Goal: Task Accomplishment & Management: Manage account settings

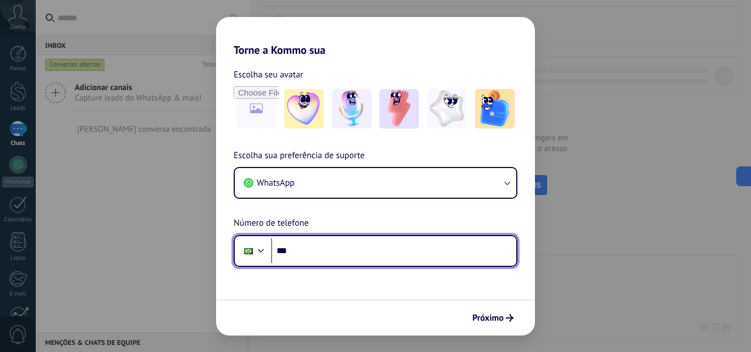
click at [444, 254] on input "***" at bounding box center [393, 250] width 245 height 25
paste input "**********"
type input "**********"
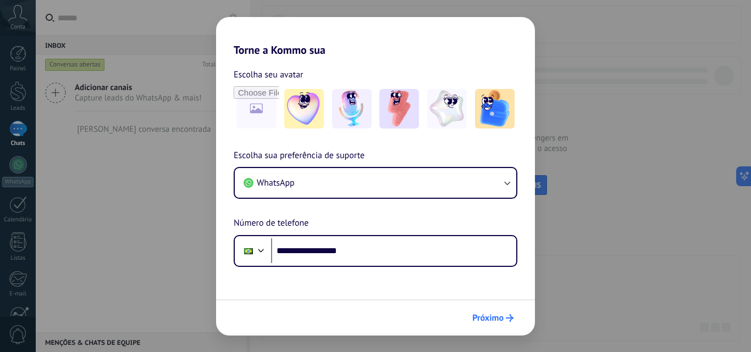
click at [484, 314] on span "Próximo" at bounding box center [487, 318] width 31 height 8
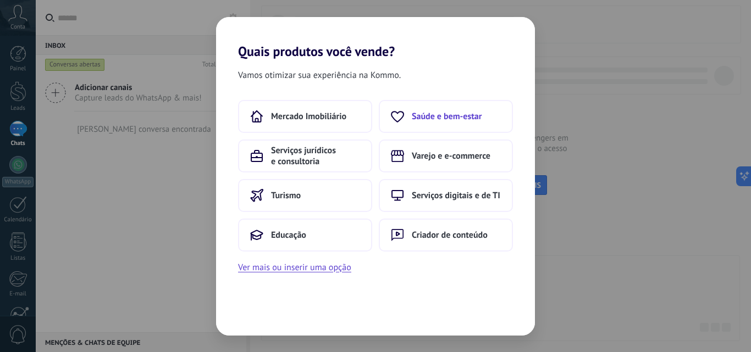
click at [482, 123] on button "Saúde e bem-estar" at bounding box center [446, 116] width 134 height 33
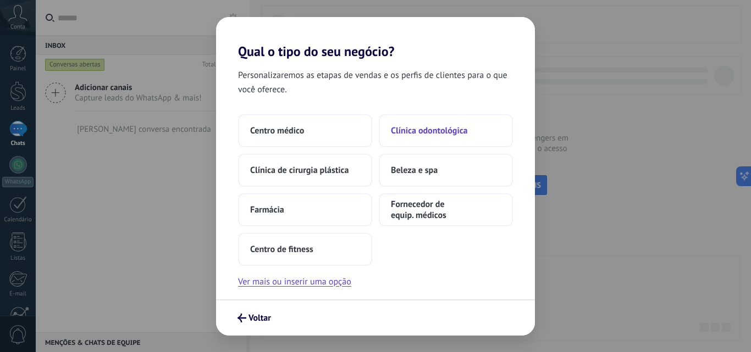
click at [426, 118] on button "Clínica odontológica" at bounding box center [446, 130] width 134 height 33
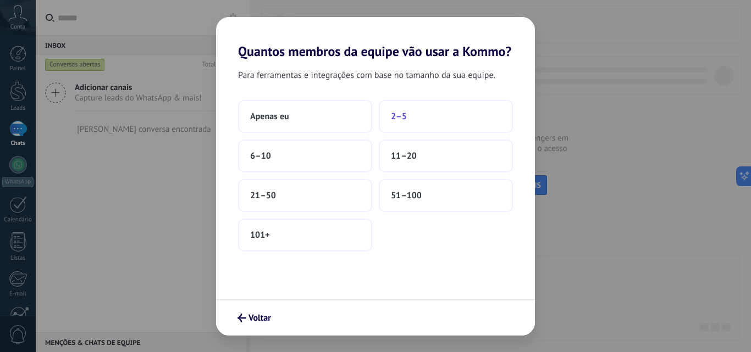
click at [455, 131] on button "2–5" at bounding box center [446, 116] width 134 height 33
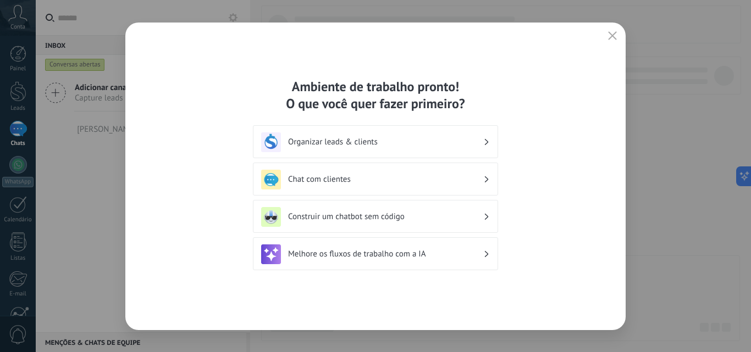
click at [464, 140] on h3 "Organizar leads & clients" at bounding box center [385, 142] width 195 height 10
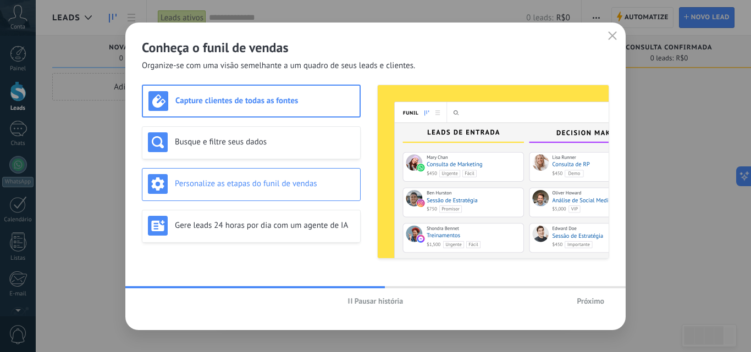
click at [282, 179] on h3 "Personalize as etapas do funil de vendas" at bounding box center [265, 184] width 180 height 10
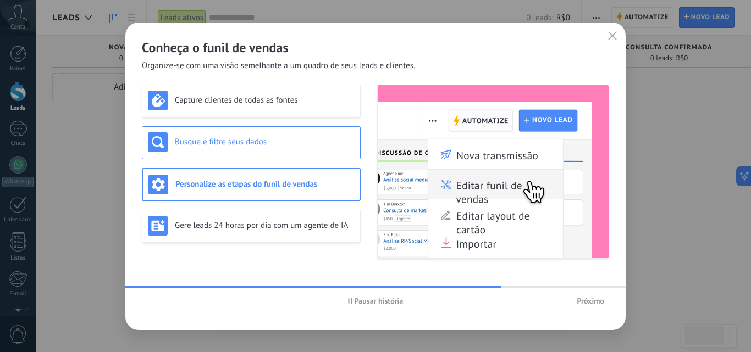
click at [303, 149] on div "Busque e filtre seus dados" at bounding box center [251, 142] width 207 height 20
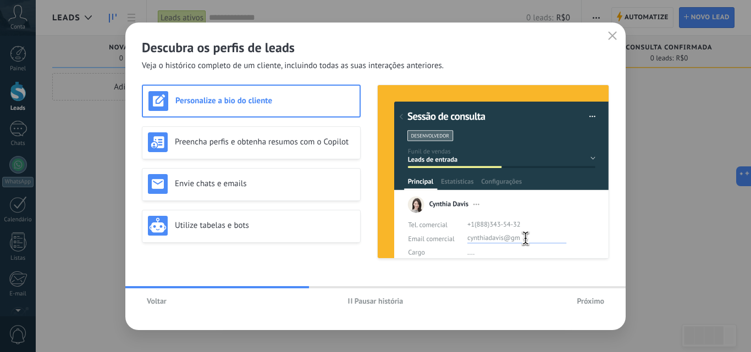
click at [585, 297] on span "Próximo" at bounding box center [589, 301] width 27 height 8
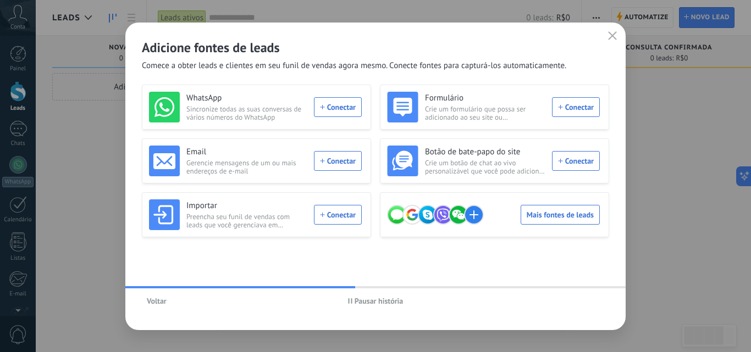
click at [332, 97] on div "WhatsApp Sincronize todas as suas conversas de vários números do WhatsApp Conec…" at bounding box center [255, 107] width 213 height 31
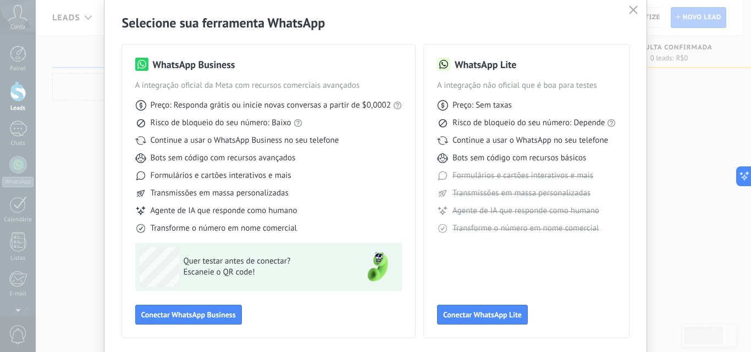
scroll to position [55, 0]
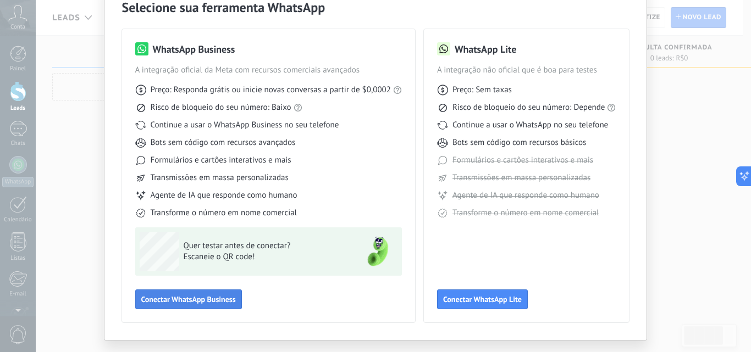
click at [187, 300] on span "Conectar WhatsApp Business" at bounding box center [188, 300] width 95 height 8
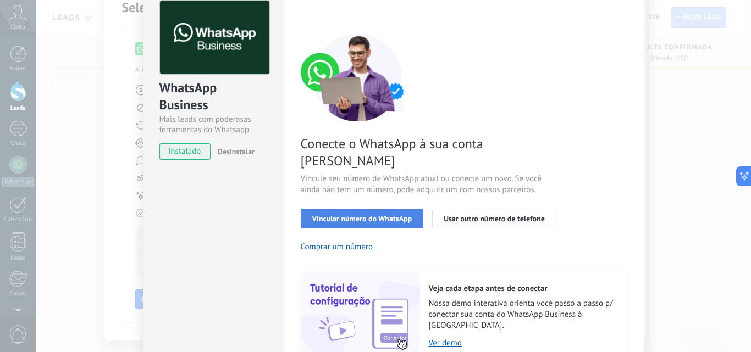
click at [336, 209] on button "Vincular número do WhatsApp" at bounding box center [362, 219] width 123 height 20
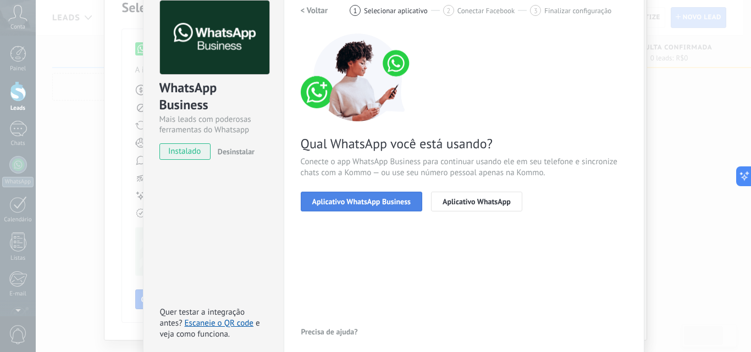
click at [403, 207] on button "Aplicativo WhatsApp Business" at bounding box center [361, 202] width 121 height 20
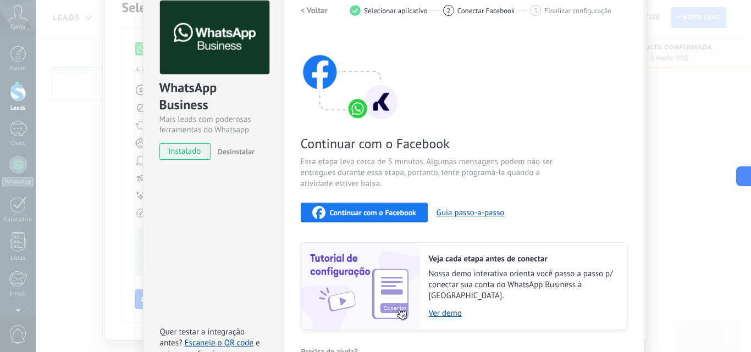
scroll to position [110, 0]
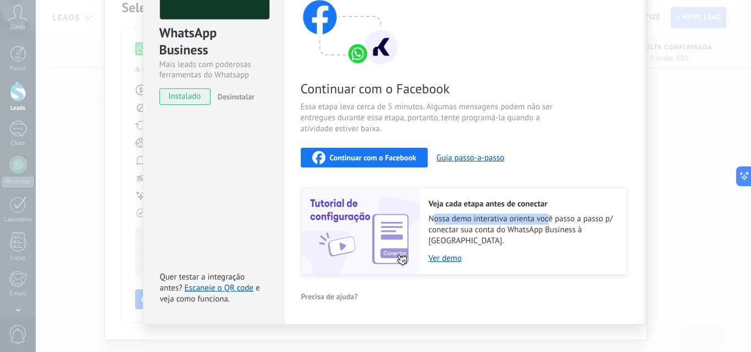
drag, startPoint x: 431, startPoint y: 220, endPoint x: 548, endPoint y: 218, distance: 117.1
click at [548, 220] on span "Nossa demo interativa orienta você passo a passo p/ conectar sua conta do Whats…" at bounding box center [522, 230] width 187 height 33
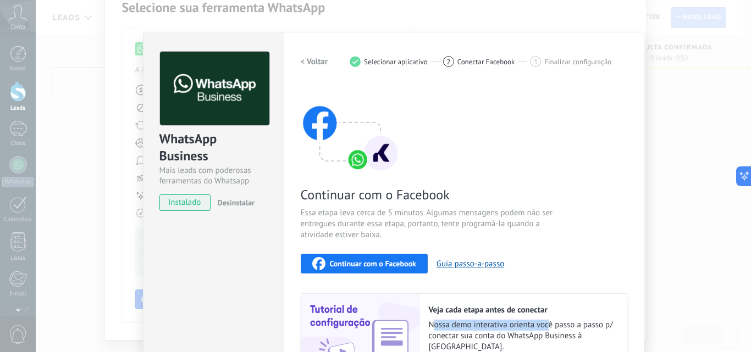
scroll to position [0, 0]
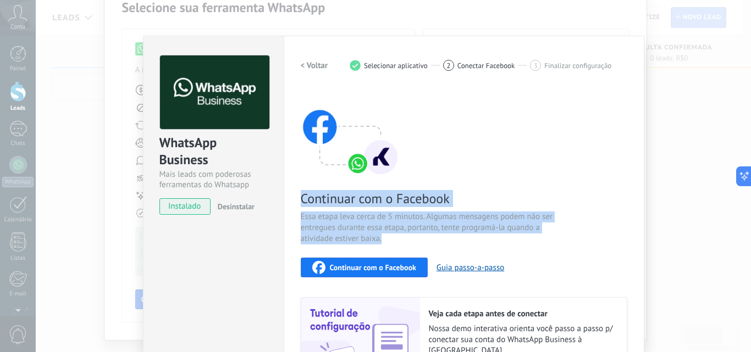
drag, startPoint x: 312, startPoint y: 200, endPoint x: 423, endPoint y: 235, distance: 116.4
click at [423, 235] on div "Configurações Autorização This tab logs the users who have granted integration …" at bounding box center [464, 235] width 360 height 399
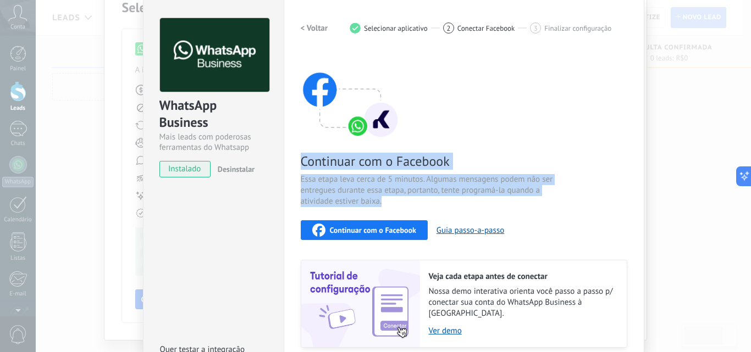
scroll to position [55, 0]
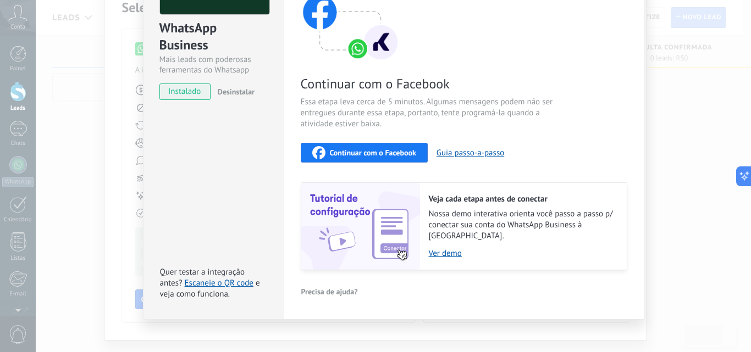
click at [537, 250] on div "Veja cada etapa antes de conectar Nossa demo interativa orienta você passo a pa…" at bounding box center [523, 226] width 207 height 87
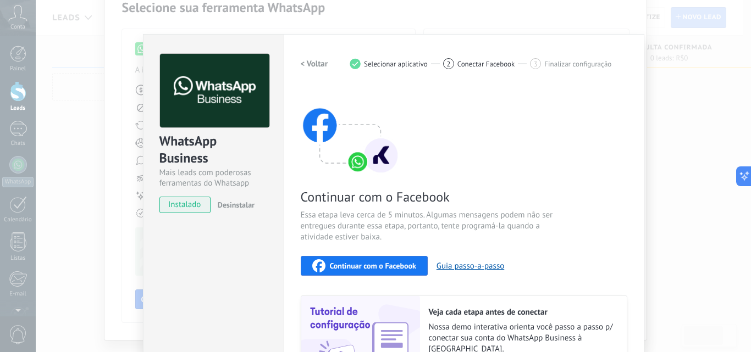
scroll to position [0, 0]
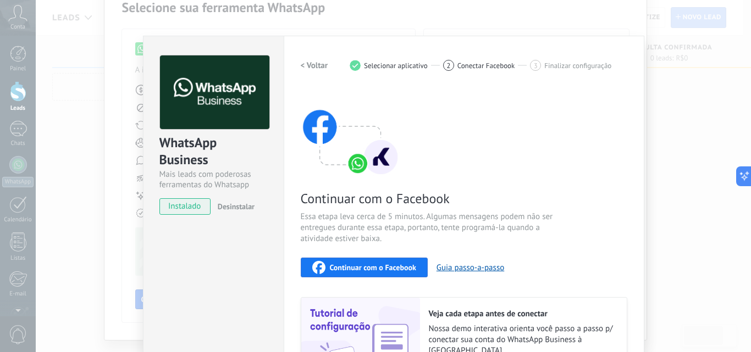
click at [596, 66] on span "Finalizar configuração" at bounding box center [577, 66] width 67 height 8
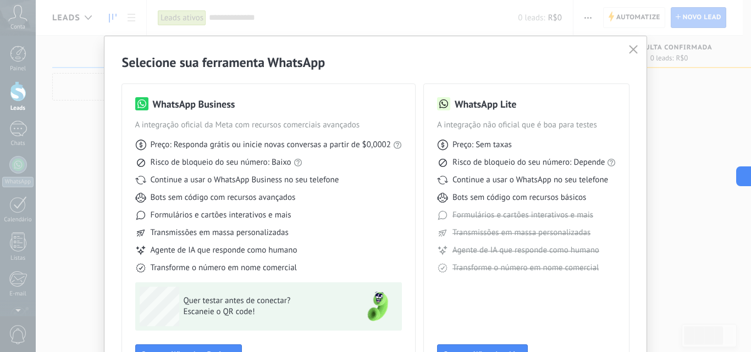
scroll to position [79, 0]
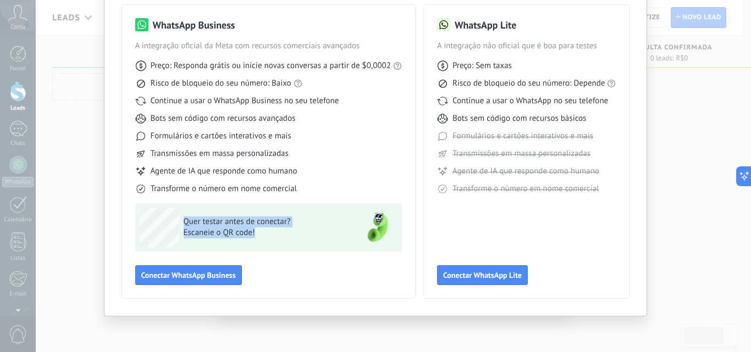
click at [176, 218] on div "Quer testar antes de conectar? Escaneie o QR code!" at bounding box center [244, 228] width 209 height 40
drag, startPoint x: 193, startPoint y: 217, endPoint x: 201, endPoint y: 214, distance: 7.7
click at [195, 217] on span "Quer testar antes de conectar?" at bounding box center [264, 222] width 160 height 11
click at [228, 213] on div "Quer testar antes de conectar? Escaneie o QR code!" at bounding box center [244, 228] width 209 height 40
click at [257, 224] on span "Quer testar antes de conectar?" at bounding box center [264, 222] width 160 height 11
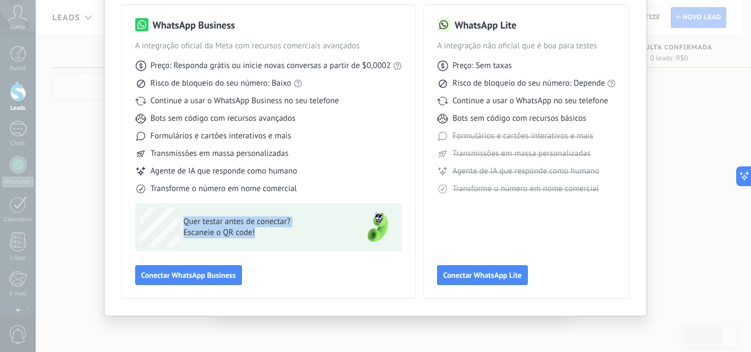
drag, startPoint x: 272, startPoint y: 235, endPoint x: 178, endPoint y: 209, distance: 97.6
click at [178, 209] on div "Quer testar antes de conectar? Escaneie o QR code!" at bounding box center [244, 228] width 209 height 40
click at [220, 204] on div "Quer testar antes de conectar? Escaneie o QR code!" at bounding box center [268, 227] width 267 height 48
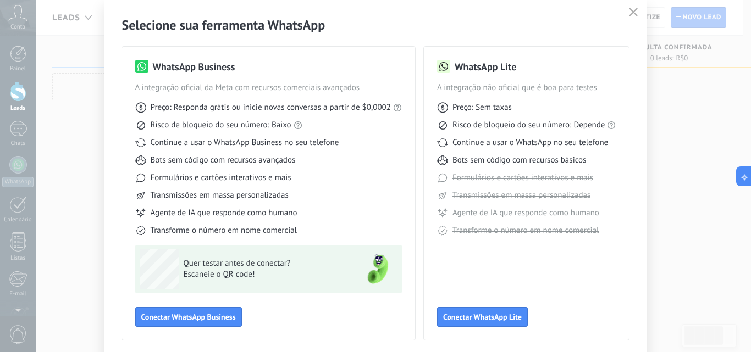
scroll to position [24, 0]
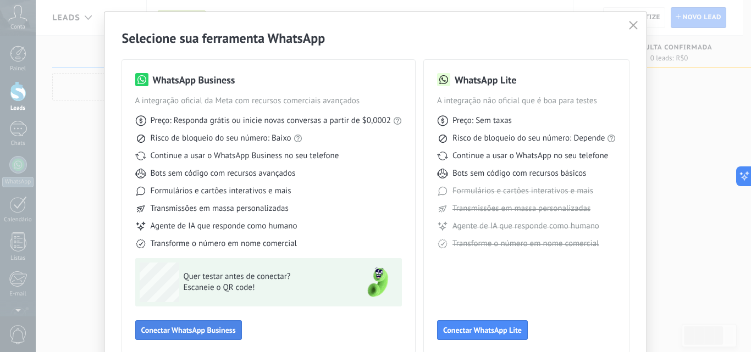
click at [198, 328] on span "Conectar WhatsApp Business" at bounding box center [188, 330] width 95 height 8
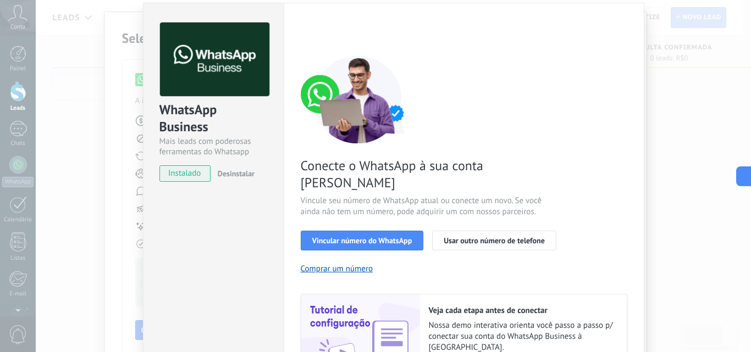
scroll to position [55, 0]
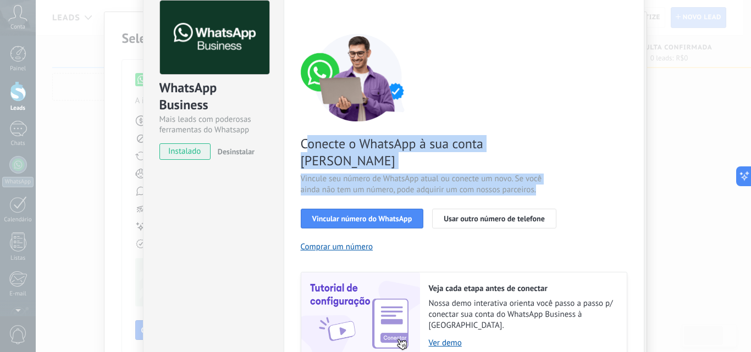
drag, startPoint x: 306, startPoint y: 138, endPoint x: 539, endPoint y: 173, distance: 235.6
click at [539, 173] on div "Conecte o WhatsApp à sua conta Kommo Vincule seu número de WhatsApp atual ou co…" at bounding box center [464, 197] width 326 height 326
click at [525, 174] on span "Vincule seu número de WhatsApp atual ou conecte um novo. Se você ainda não tem …" at bounding box center [432, 185] width 262 height 22
drag, startPoint x: 534, startPoint y: 168, endPoint x: 347, endPoint y: 158, distance: 186.6
click at [301, 143] on div "Conecte o WhatsApp à sua conta Kommo Vincule seu número de WhatsApp atual ou co…" at bounding box center [464, 197] width 326 height 326
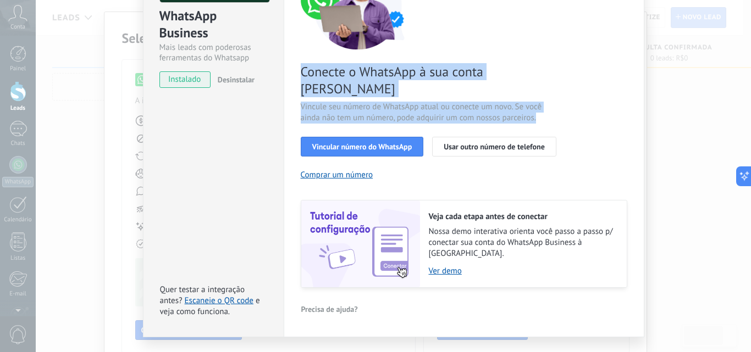
scroll to position [127, 0]
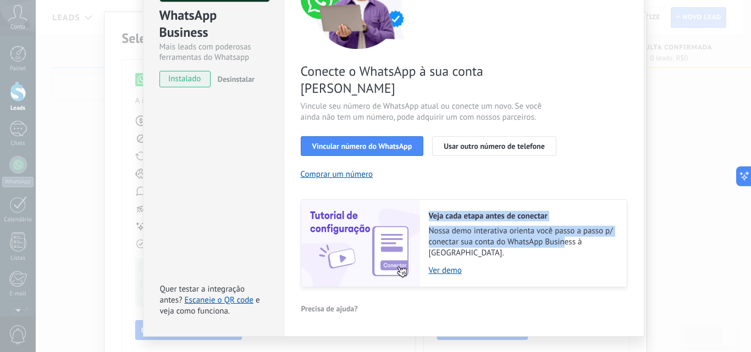
drag, startPoint x: 425, startPoint y: 195, endPoint x: 563, endPoint y: 226, distance: 141.9
click at [563, 226] on div "Veja cada etapa antes de conectar Nossa demo interativa orienta você passo a pa…" at bounding box center [523, 243] width 207 height 87
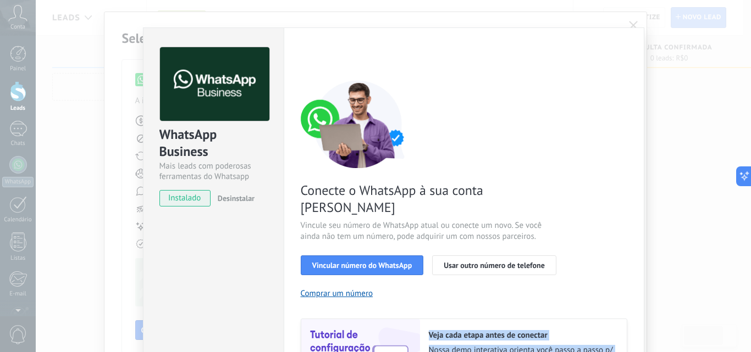
scroll to position [0, 0]
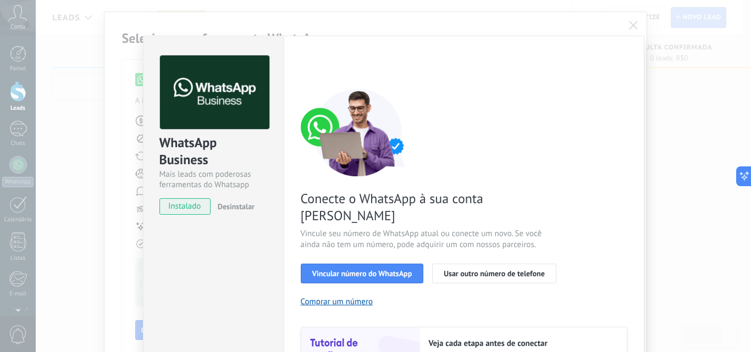
click at [633, 26] on div "WhatsApp Business Mais leads com poderosas ferramentas do Whatsapp instalado De…" at bounding box center [393, 176] width 715 height 352
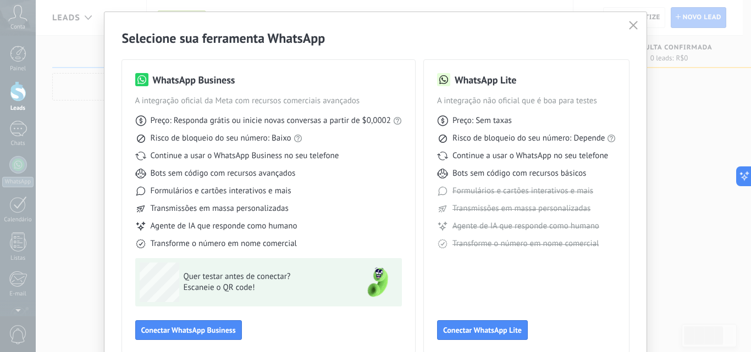
scroll to position [25, 0]
click at [630, 26] on use "button" at bounding box center [633, 24] width 8 height 8
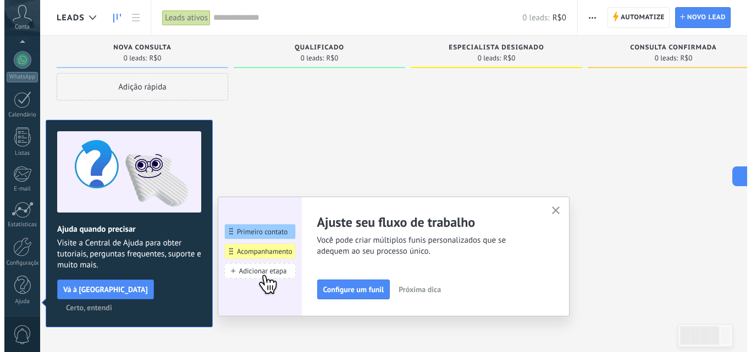
scroll to position [0, 0]
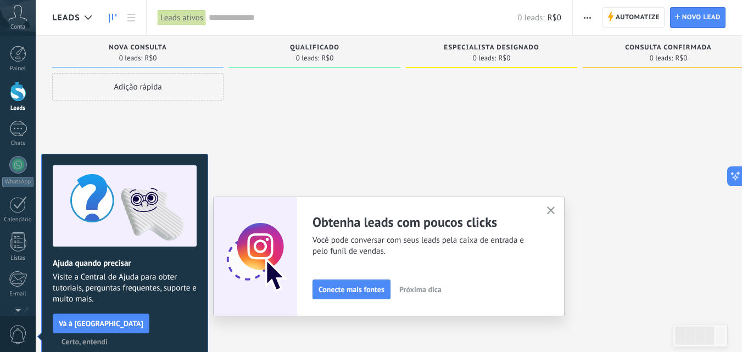
click at [556, 207] on icon "button" at bounding box center [551, 211] width 8 height 8
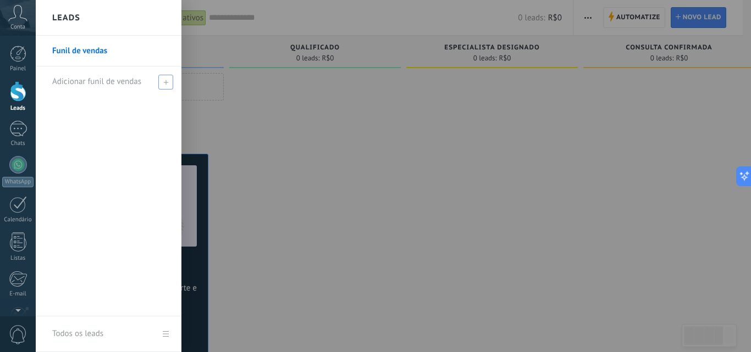
click at [99, 80] on span "Adicionar funil de vendas" at bounding box center [96, 81] width 89 height 10
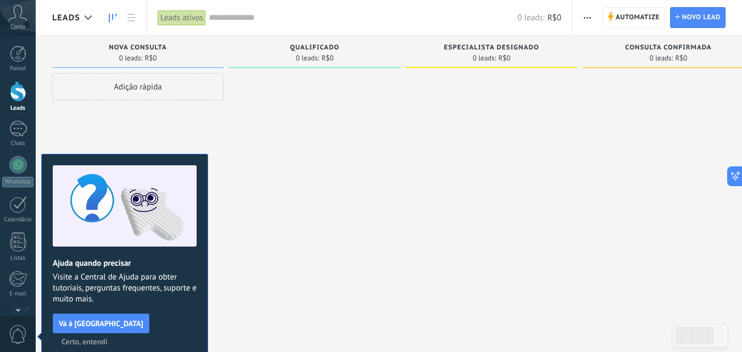
click at [177, 48] on div "Nova consulta" at bounding box center [138, 48] width 160 height 9
click at [118, 89] on div "Adição rápida" at bounding box center [137, 86] width 171 height 27
click at [108, 338] on span "Certo, entendi" at bounding box center [85, 342] width 46 height 8
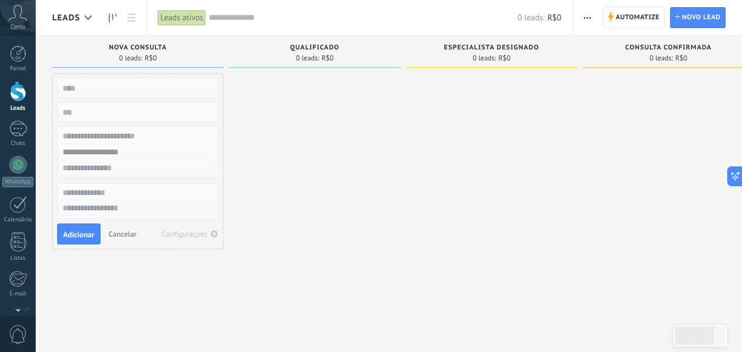
click at [138, 93] on input "text" at bounding box center [137, 87] width 160 height 15
click at [142, 88] on input "text" at bounding box center [137, 87] width 160 height 15
click at [249, 99] on div at bounding box center [314, 177] width 171 height 209
click at [132, 232] on span "Cancelar" at bounding box center [123, 234] width 28 height 10
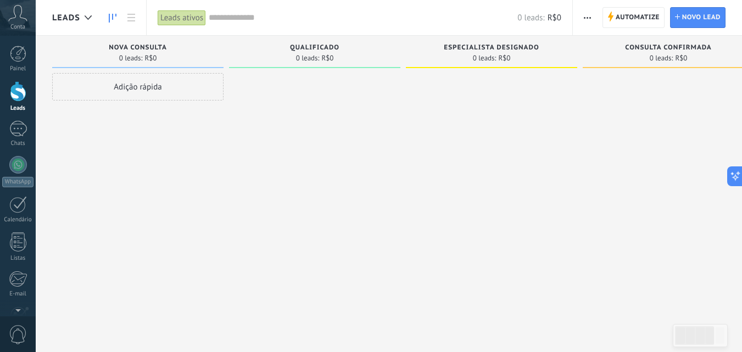
drag, startPoint x: 141, startPoint y: 93, endPoint x: 204, endPoint y: 93, distance: 63.2
click at [192, 94] on div "Adição rápida" at bounding box center [137, 86] width 171 height 27
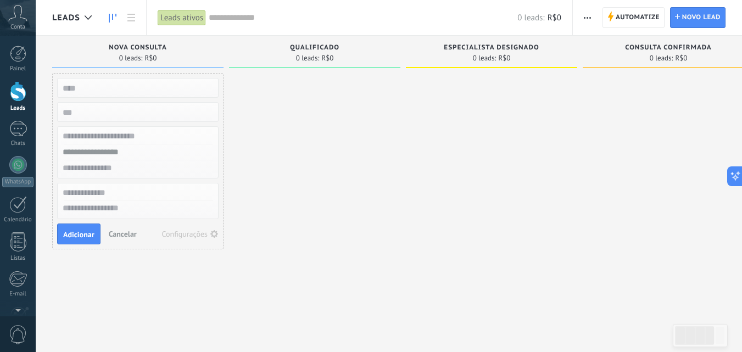
click at [262, 117] on div at bounding box center [314, 177] width 171 height 209
click at [131, 239] on button "Cancelar" at bounding box center [122, 234] width 37 height 16
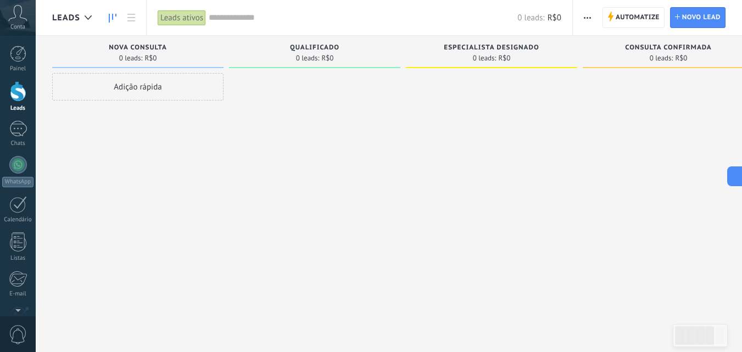
click at [146, 45] on span "Nova consulta" at bounding box center [138, 48] width 58 height 8
click at [24, 59] on div at bounding box center [18, 54] width 16 height 16
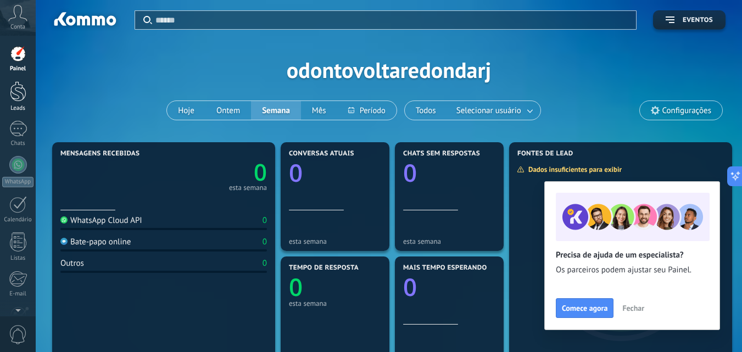
click at [23, 96] on div at bounding box center [18, 91] width 16 height 20
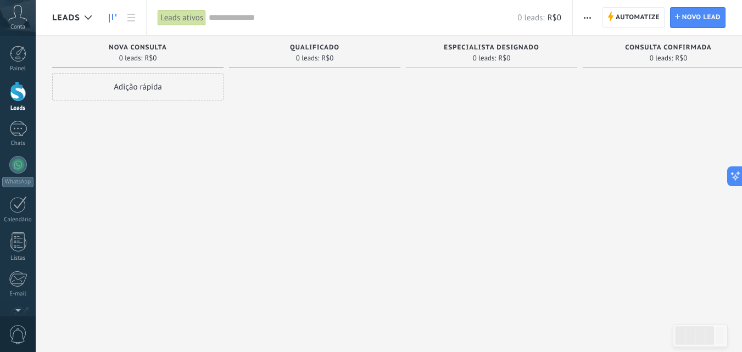
click at [127, 49] on span "Nova consulta" at bounding box center [138, 48] width 58 height 8
click at [109, 21] on icon at bounding box center [113, 18] width 8 height 9
click at [93, 20] on div at bounding box center [88, 17] width 18 height 21
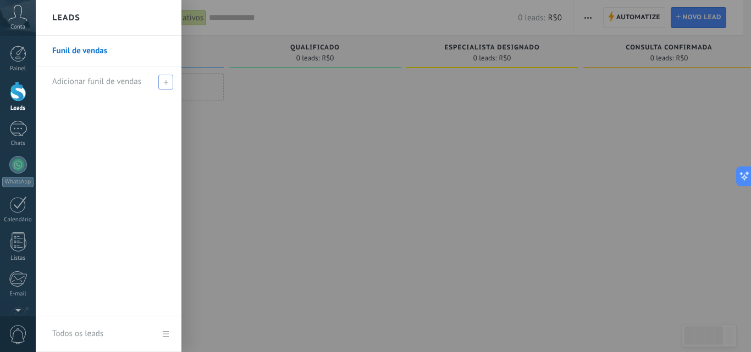
click at [105, 78] on span "Adicionar funil de vendas" at bounding box center [96, 81] width 89 height 10
type input "**********"
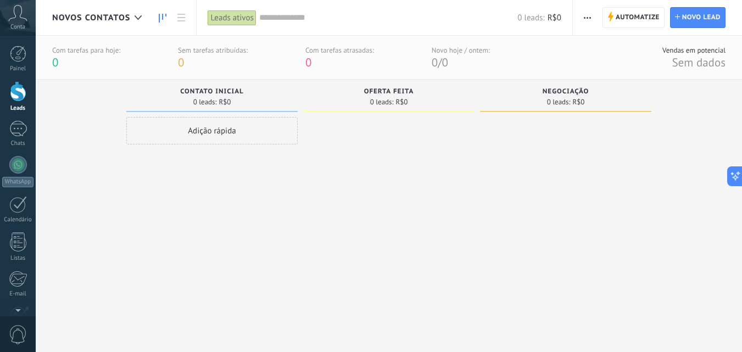
click at [160, 14] on use at bounding box center [163, 18] width 8 height 9
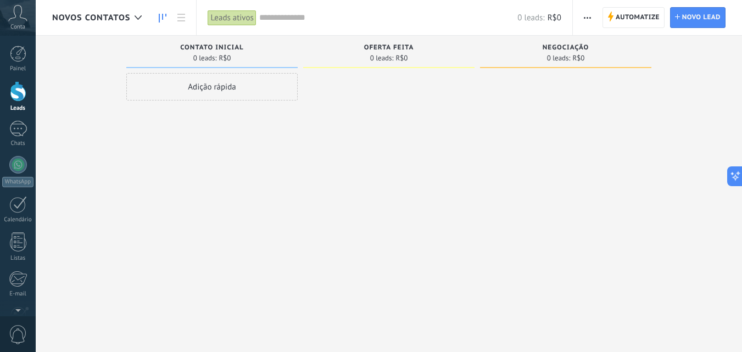
click at [129, 15] on span "NOVOS CONTATOS" at bounding box center [91, 18] width 78 height 10
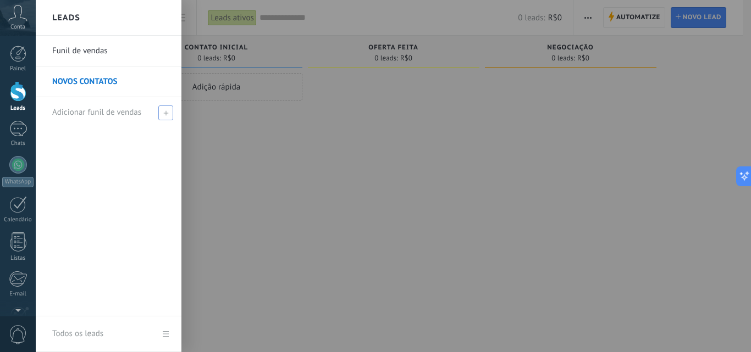
click at [154, 115] on div "Adicionar funil de vendas" at bounding box center [111, 112] width 118 height 30
type input "*********"
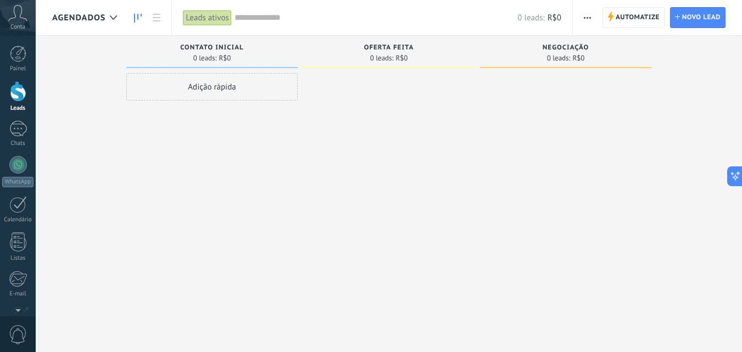
click at [141, 15] on use at bounding box center [138, 18] width 8 height 9
click at [109, 16] on div at bounding box center [113, 17] width 18 height 21
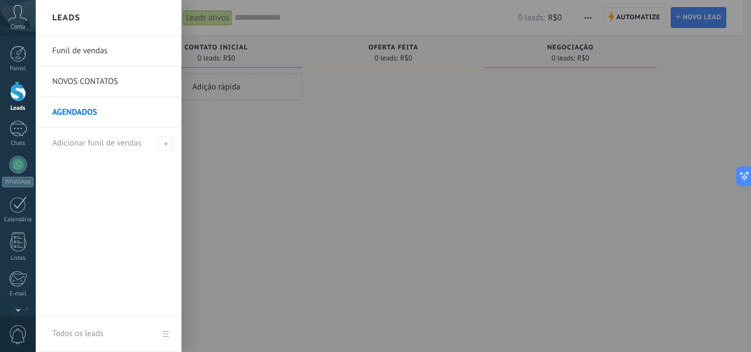
click at [227, 120] on div at bounding box center [411, 176] width 751 height 352
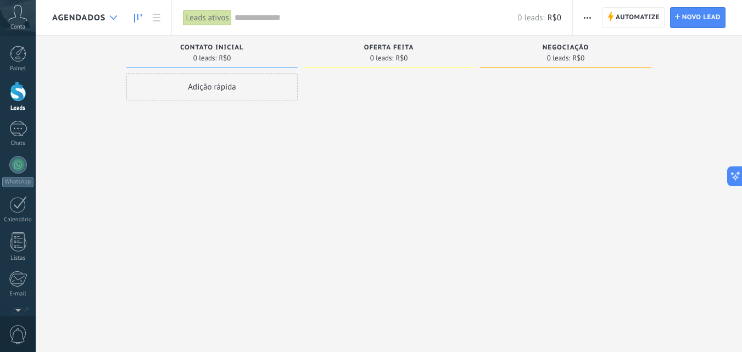
click at [109, 16] on div at bounding box center [113, 17] width 18 height 21
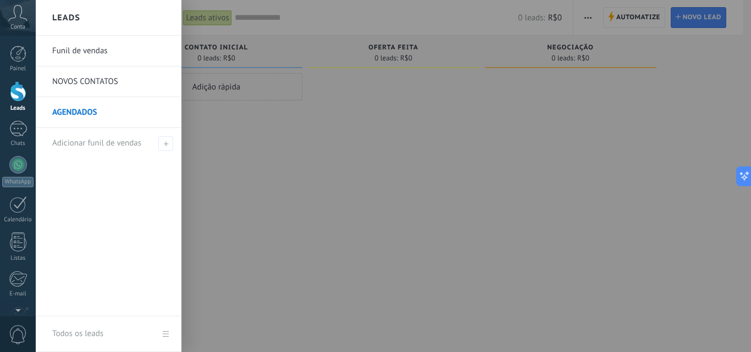
click at [106, 79] on link "NOVOS CONTATOS" at bounding box center [111, 81] width 118 height 31
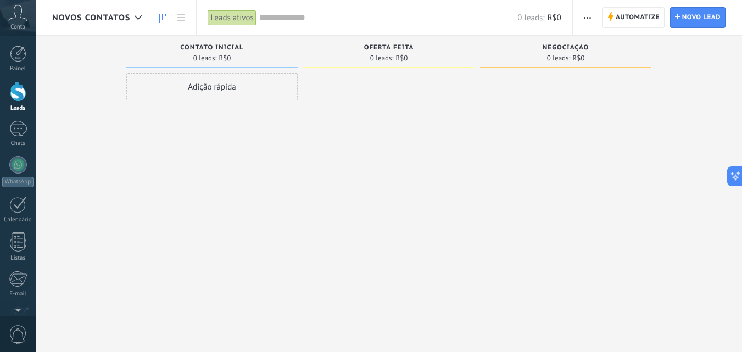
click at [429, 49] on div "Oferta feita" at bounding box center [389, 48] width 160 height 9
click at [385, 49] on span "Oferta feita" at bounding box center [389, 48] width 50 height 8
click at [226, 56] on span "R$0" at bounding box center [225, 58] width 12 height 7
click at [99, 8] on div "NOVOS CONTATOS" at bounding box center [99, 17] width 95 height 35
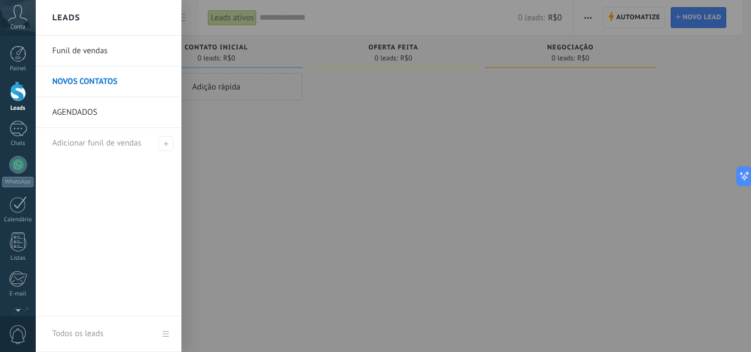
click at [90, 114] on link "AGENDADOS" at bounding box center [111, 112] width 118 height 31
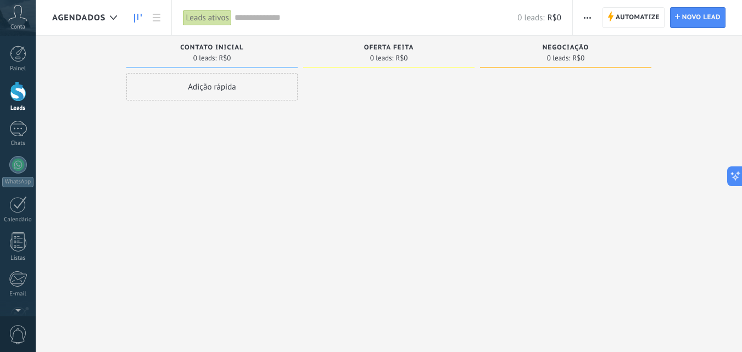
click at [242, 19] on input "text" at bounding box center [377, 18] width 284 height 12
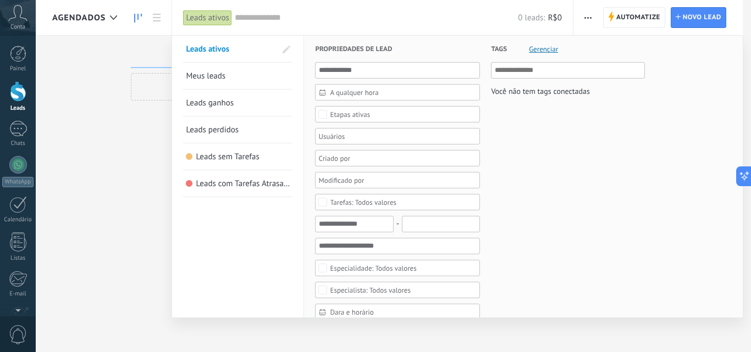
click at [123, 149] on div at bounding box center [375, 176] width 751 height 352
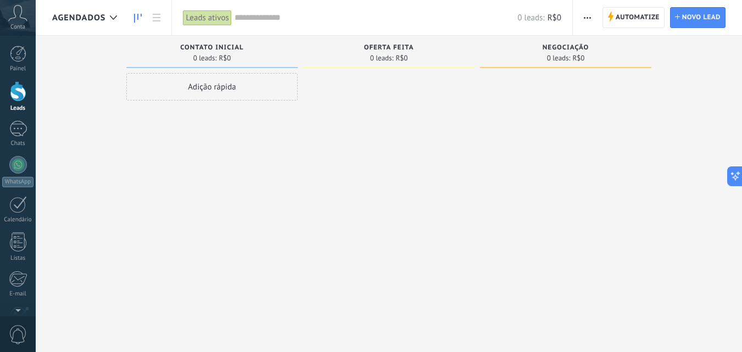
click at [403, 50] on span "Oferta feita" at bounding box center [389, 48] width 50 height 8
click at [109, 19] on div at bounding box center [113, 17] width 18 height 21
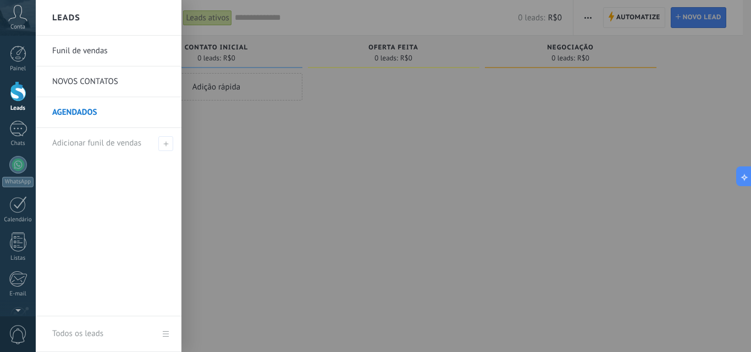
click at [126, 82] on link "NOVOS CONTATOS" at bounding box center [111, 81] width 118 height 31
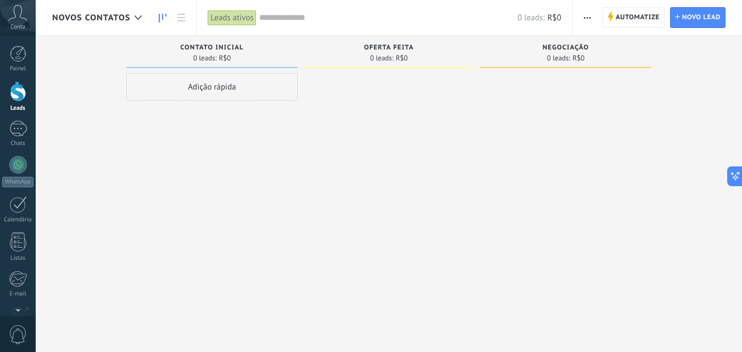
drag, startPoint x: 184, startPoint y: 88, endPoint x: 307, endPoint y: 90, distance: 122.6
click at [307, 90] on div "Desculpe, nenhum lead encontrado Mostrar tudo Etapa de leads de entrada solicit…" at bounding box center [397, 159] width 690 height 246
click at [245, 87] on div "Adição rápida" at bounding box center [211, 86] width 171 height 27
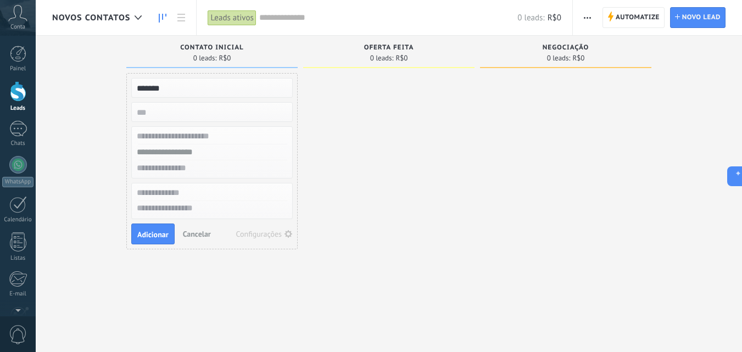
type input "*******"
click at [235, 109] on input "numeric" at bounding box center [211, 111] width 160 height 15
type input "******"
click at [235, 135] on input "text" at bounding box center [211, 137] width 160 height 16
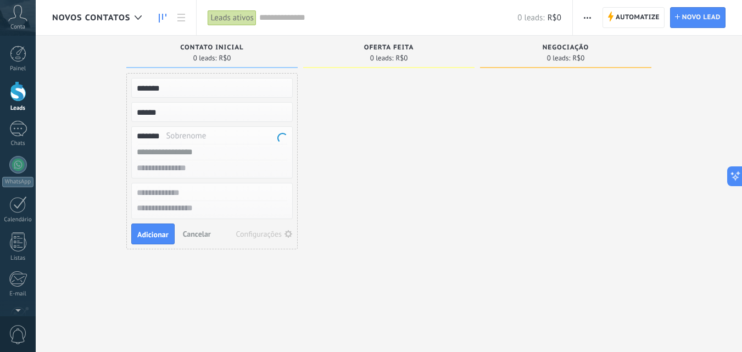
click at [222, 135] on input "*******" at bounding box center [211, 137] width 160 height 16
type input "*******"
click at [207, 152] on input "text" at bounding box center [211, 153] width 160 height 16
type input "*"
type input "**********"
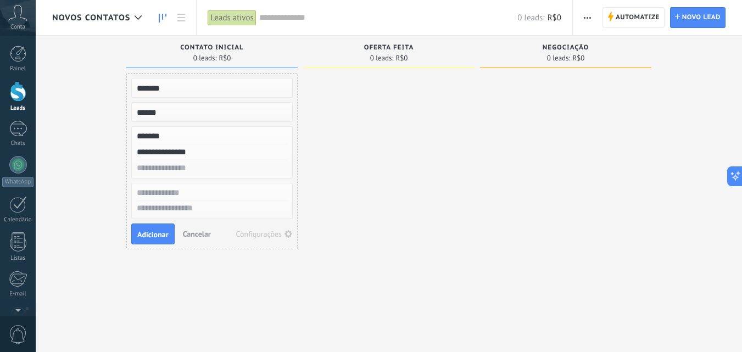
click at [208, 133] on input "*******" at bounding box center [211, 137] width 160 height 16
click at [161, 231] on span "Adicionar" at bounding box center [152, 235] width 31 height 8
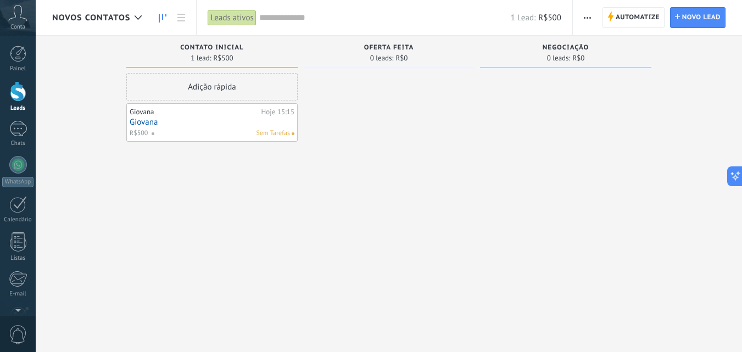
click at [162, 129] on span at bounding box center [157, 134] width 12 height 10
click at [442, 181] on div at bounding box center [388, 177] width 171 height 209
click at [280, 134] on span "Sem Tarefas" at bounding box center [274, 134] width 34 height 10
click at [276, 107] on div "Giovana Hoje 15:15 Giovana R$500 Sem Tarefas" at bounding box center [212, 123] width 165 height 32
click at [277, 112] on div "Hoje 15:15" at bounding box center [278, 112] width 33 height 9
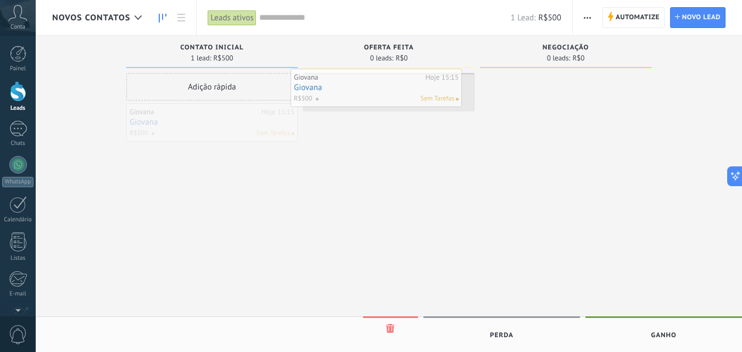
drag, startPoint x: 240, startPoint y: 115, endPoint x: 404, endPoint y: 79, distance: 168.7
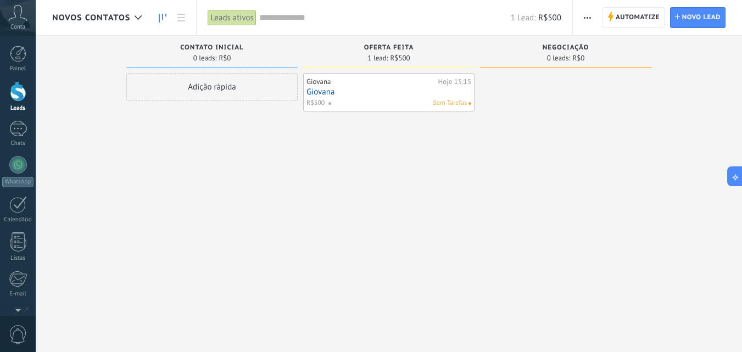
click at [321, 92] on link "Giovana" at bounding box center [389, 91] width 165 height 9
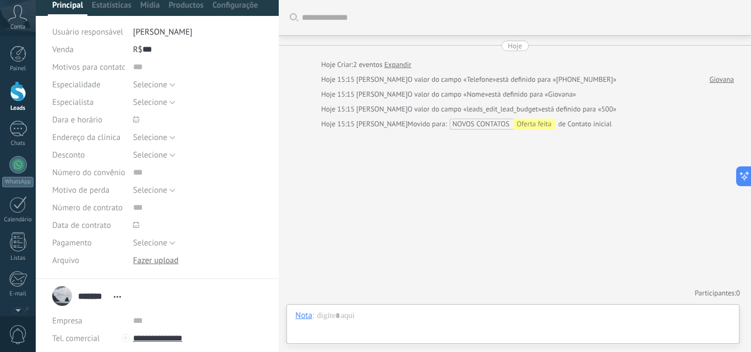
scroll to position [110, 0]
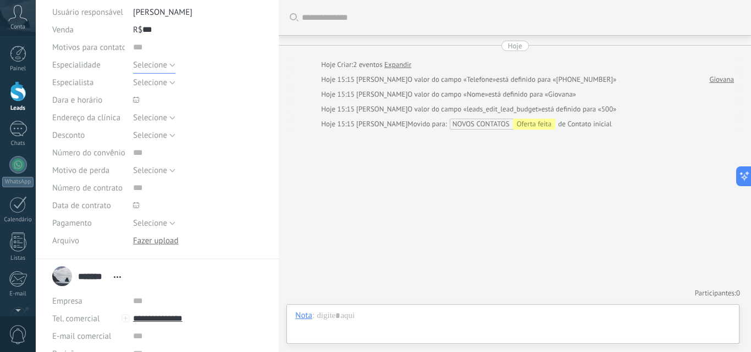
click at [159, 60] on span "Selecione" at bounding box center [150, 65] width 34 height 10
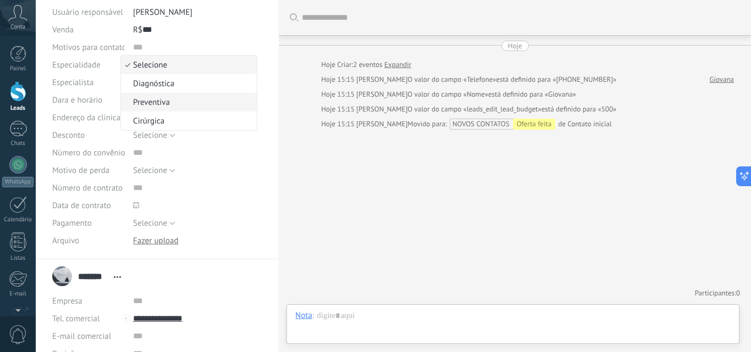
click at [139, 107] on span "Preventiva" at bounding box center [187, 102] width 132 height 10
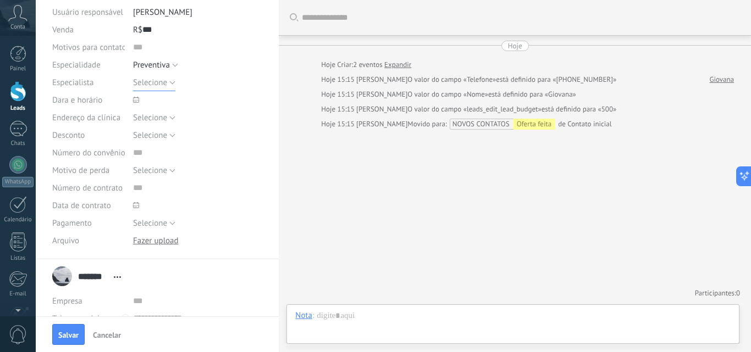
click at [158, 80] on span "Selecione" at bounding box center [150, 82] width 34 height 10
click at [105, 92] on div "Dara e horário" at bounding box center [88, 100] width 73 height 18
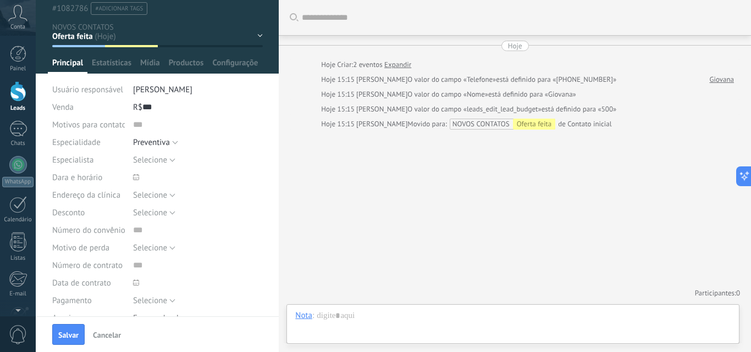
scroll to position [13, 0]
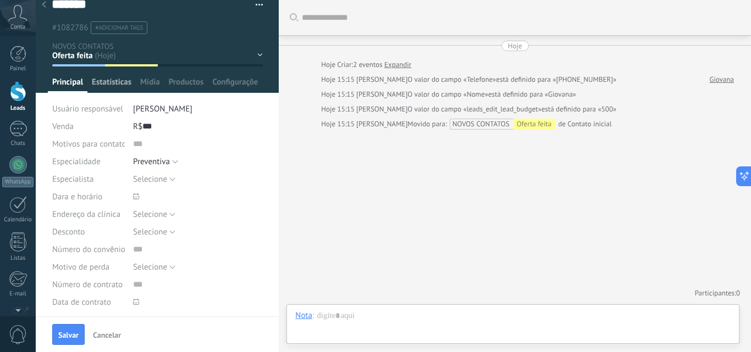
click at [110, 83] on span "Estatísticas" at bounding box center [112, 85] width 40 height 16
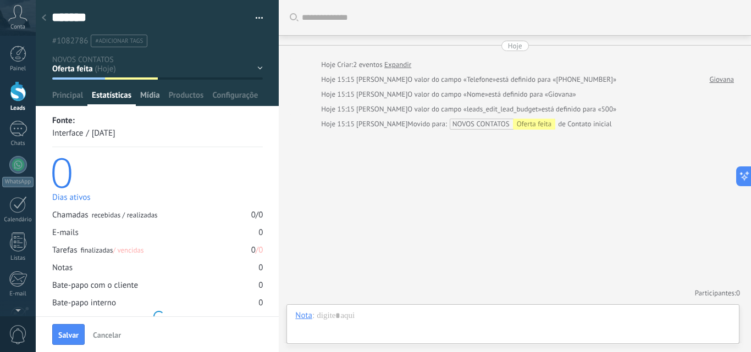
click at [155, 101] on span "Mídia" at bounding box center [150, 98] width 20 height 16
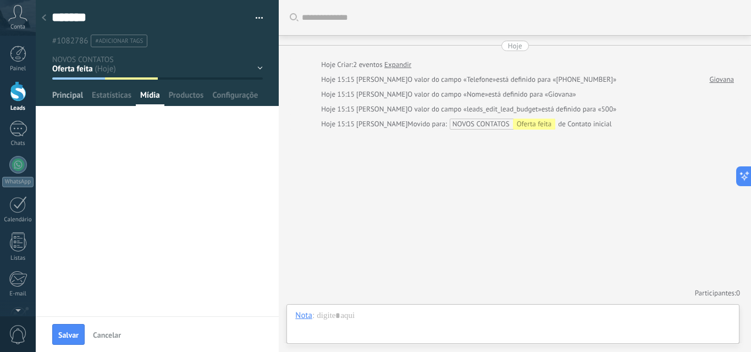
click at [80, 98] on span "Principal" at bounding box center [67, 98] width 31 height 16
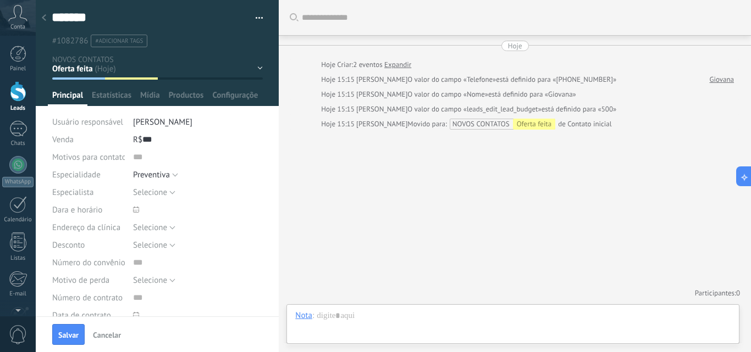
click at [47, 10] on div at bounding box center [43, 18] width 15 height 21
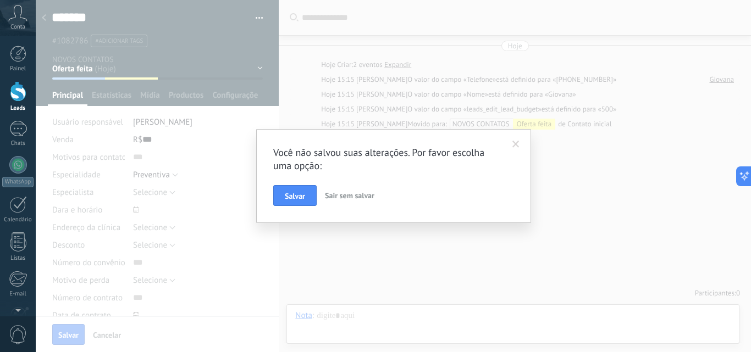
click at [336, 192] on span "Sair sem salvar" at bounding box center [349, 196] width 49 height 10
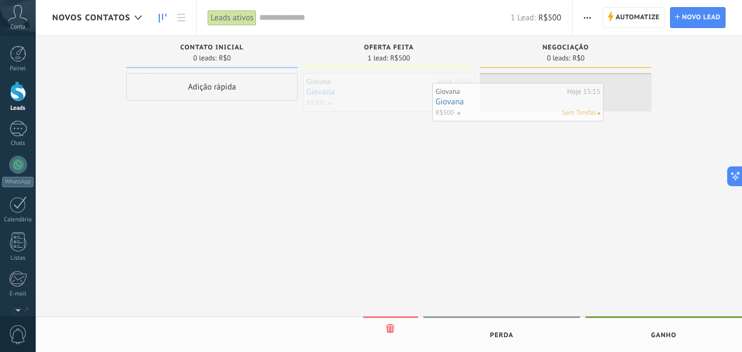
drag, startPoint x: 357, startPoint y: 99, endPoint x: 495, endPoint y: 104, distance: 138.0
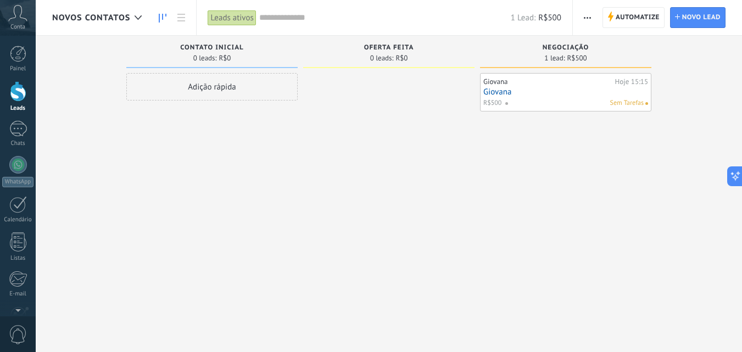
click at [540, 97] on div "Giovana Hoje 15:15 Giovana R$500 Sem Tarefas" at bounding box center [566, 92] width 165 height 32
click at [504, 90] on link "Giovana" at bounding box center [566, 91] width 165 height 9
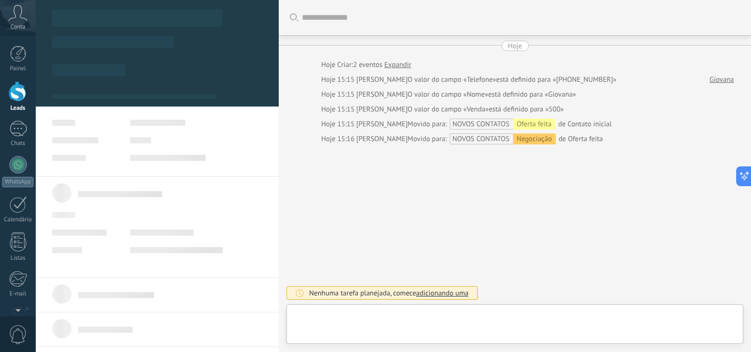
type textarea "*******"
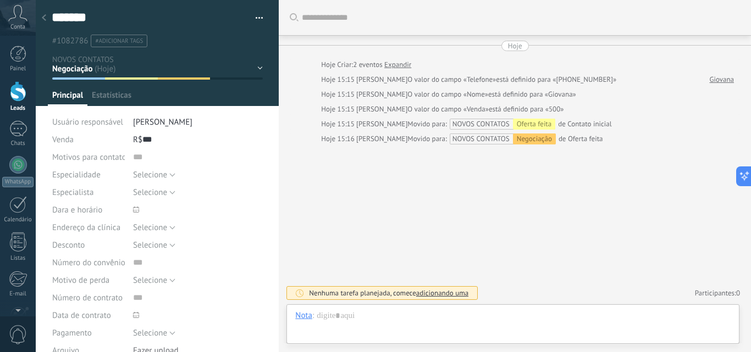
scroll to position [16, 0]
click at [46, 11] on div at bounding box center [43, 18] width 15 height 21
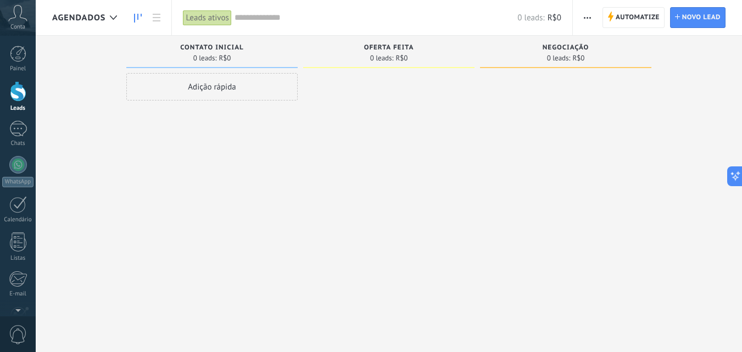
click at [92, 16] on span "AGENDADOS" at bounding box center [78, 18] width 53 height 10
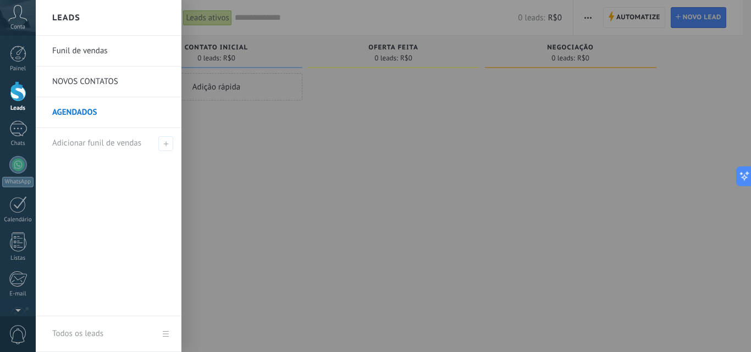
click at [98, 53] on link "Funil de vendas" at bounding box center [111, 51] width 118 height 31
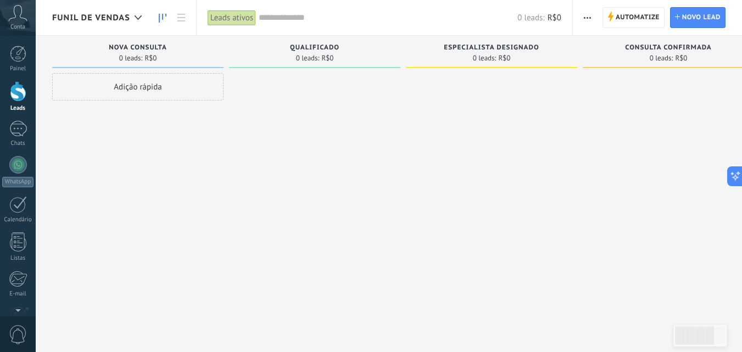
click at [154, 52] on div "Nova consulta" at bounding box center [138, 48] width 160 height 9
click at [102, 19] on span "Funil de vendas" at bounding box center [91, 18] width 78 height 10
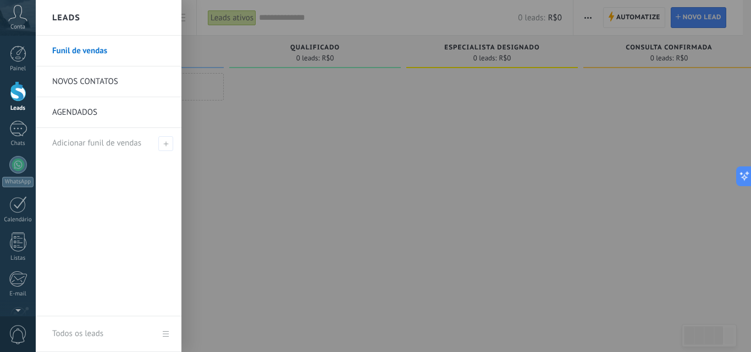
click at [207, 96] on div at bounding box center [411, 176] width 751 height 352
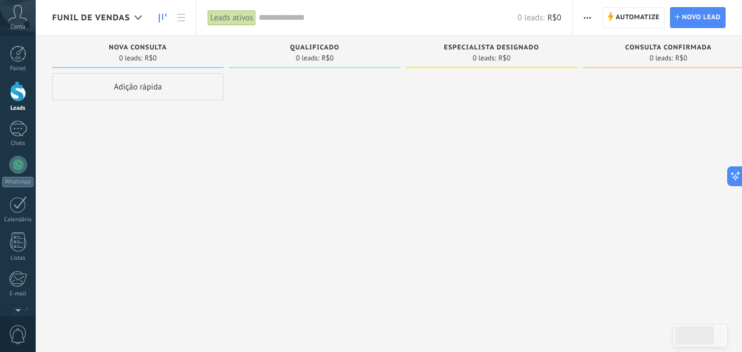
click at [113, 14] on span "Funil de vendas" at bounding box center [91, 18] width 78 height 10
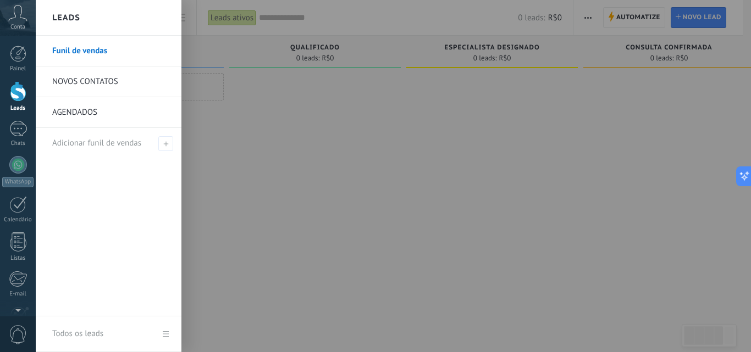
click at [254, 137] on div at bounding box center [411, 176] width 751 height 352
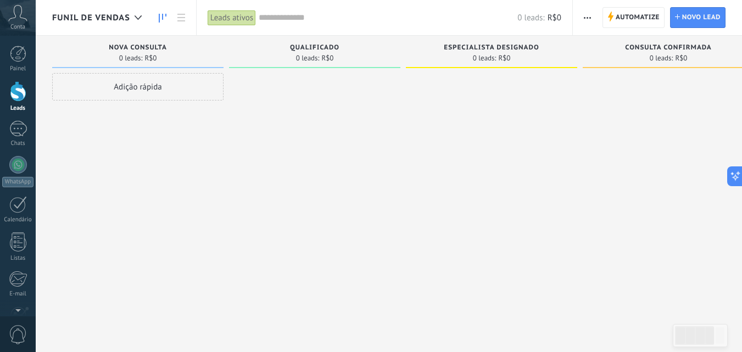
click at [672, 50] on span "Consulta confirmada" at bounding box center [668, 48] width 86 height 8
click at [531, 53] on div "Especialista designado" at bounding box center [492, 48] width 160 height 9
click at [516, 46] on span "Especialista designado" at bounding box center [491, 48] width 95 height 8
click at [20, 138] on link "Chats" at bounding box center [18, 134] width 36 height 26
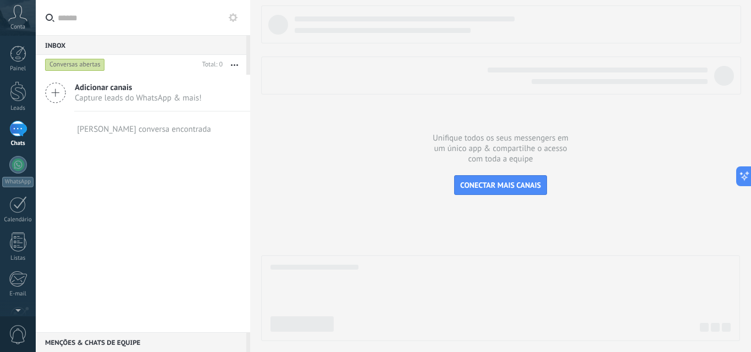
click at [22, 155] on div "Painel Leads Chats WhatsApp Clientes" at bounding box center [18, 234] width 36 height 376
click at [23, 159] on div at bounding box center [18, 165] width 18 height 18
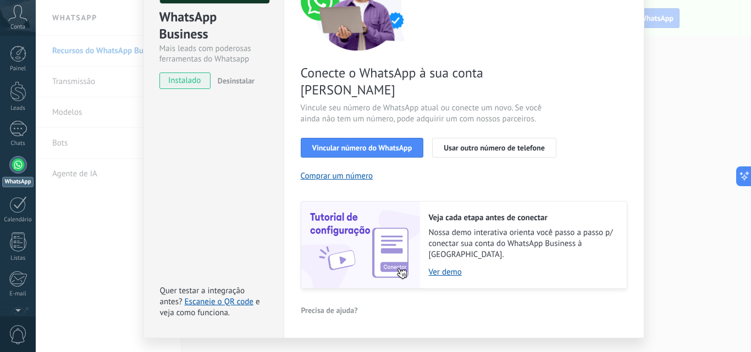
scroll to position [127, 0]
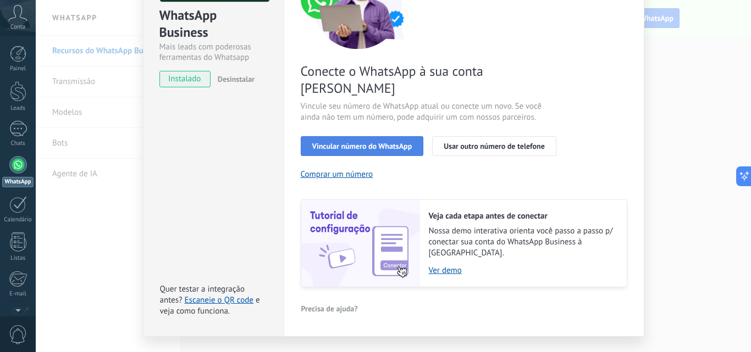
click at [367, 142] on span "Vincular número do WhatsApp" at bounding box center [362, 146] width 100 height 8
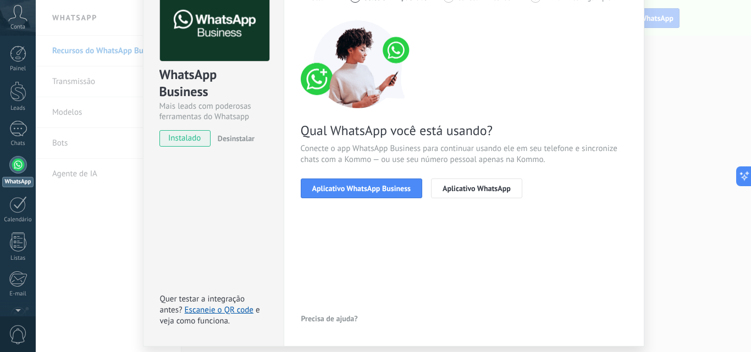
scroll to position [49, 0]
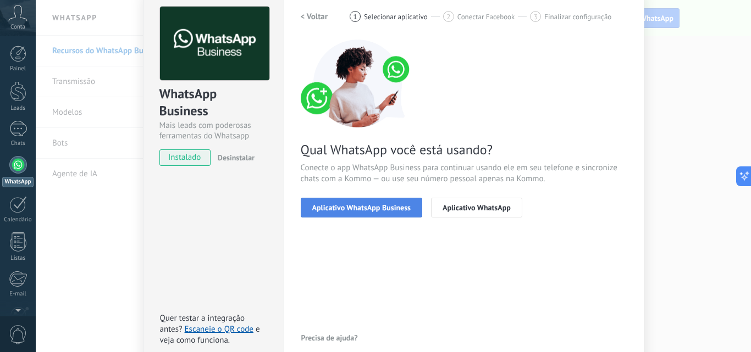
click at [372, 208] on span "Aplicativo WhatsApp Business" at bounding box center [361, 208] width 98 height 8
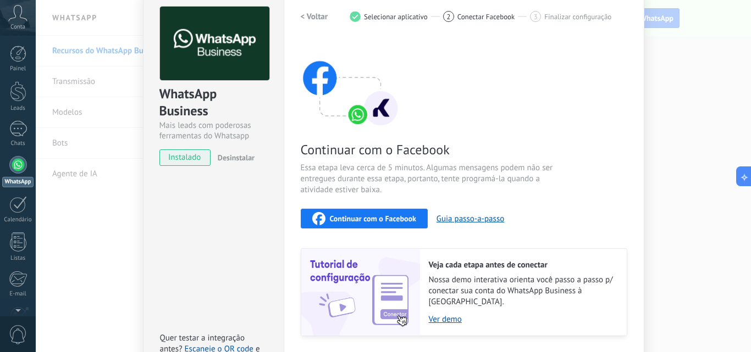
scroll to position [104, 0]
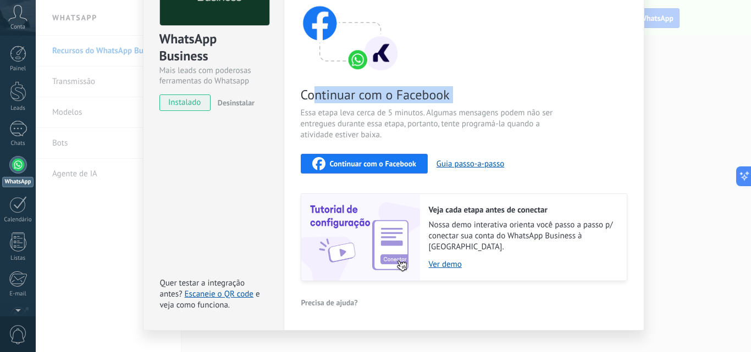
drag, startPoint x: 309, startPoint y: 97, endPoint x: 408, endPoint y: 108, distance: 98.9
click at [408, 108] on div "Continuar com o Facebook Essa etapa leva cerca de 5 minutos. Algumas mensagens …" at bounding box center [464, 133] width 326 height 297
click at [407, 124] on span "Essa etapa leva cerca de 5 minutos. Algumas mensagens podem não ser entregues d…" at bounding box center [432, 124] width 262 height 33
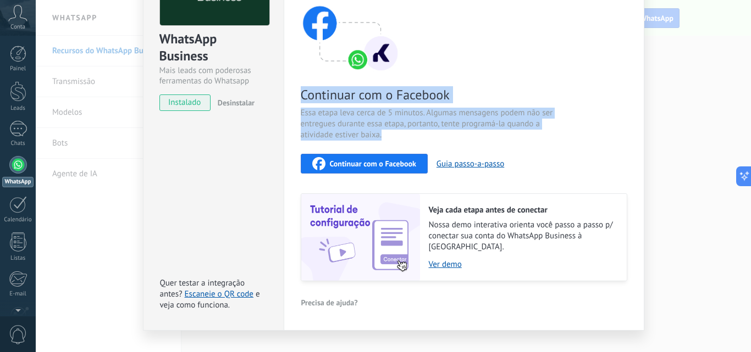
drag, startPoint x: 389, startPoint y: 132, endPoint x: 295, endPoint y: 98, distance: 99.8
click at [295, 98] on div "Configurações Autorização This tab logs the users who have granted integration …" at bounding box center [464, 131] width 360 height 399
click at [324, 101] on span "Continuar com o Facebook" at bounding box center [432, 94] width 262 height 17
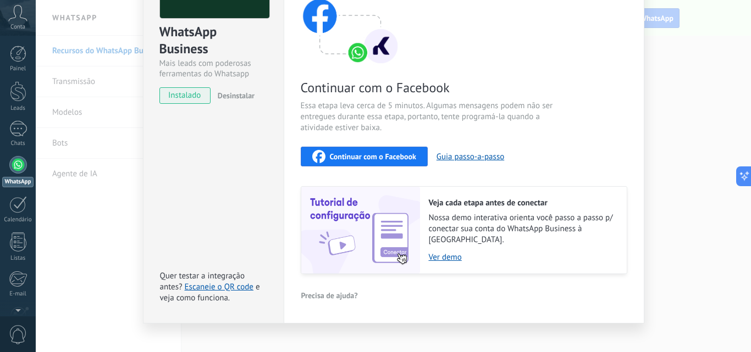
scroll to position [115, 0]
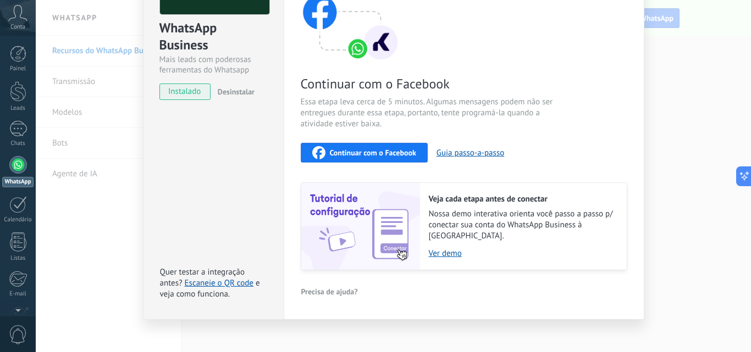
click at [711, 199] on div "WhatsApp Business Mais leads com poderosas ferramentas do Whatsapp instalado De…" at bounding box center [393, 176] width 715 height 352
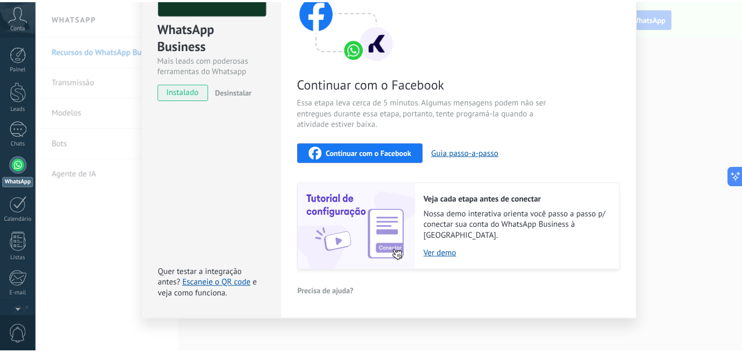
scroll to position [0, 0]
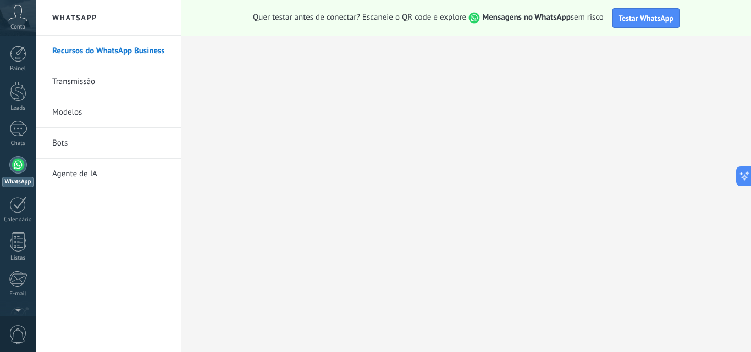
click at [87, 87] on link "Transmissão" at bounding box center [111, 81] width 118 height 31
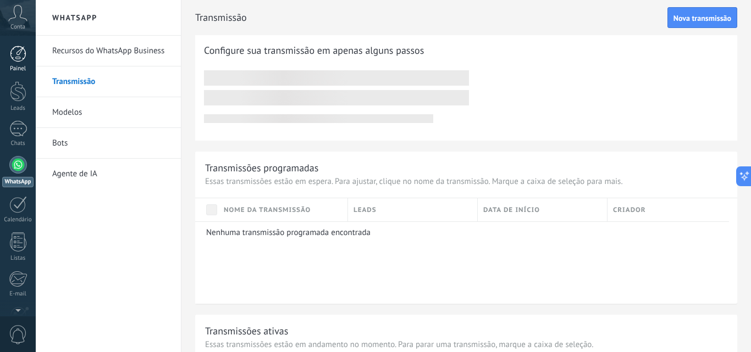
click at [21, 49] on div at bounding box center [18, 54] width 16 height 16
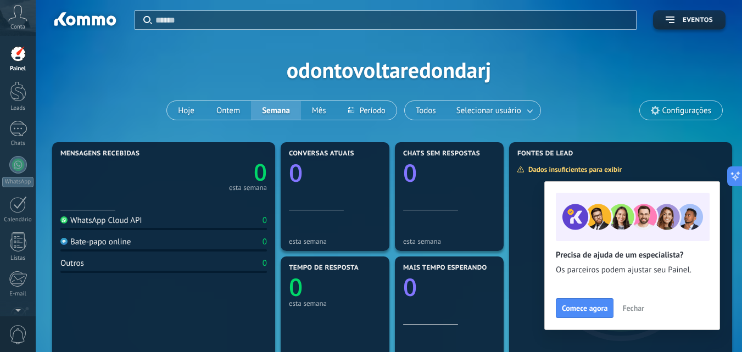
click at [18, 22] on div "Conta" at bounding box center [18, 18] width 36 height 36
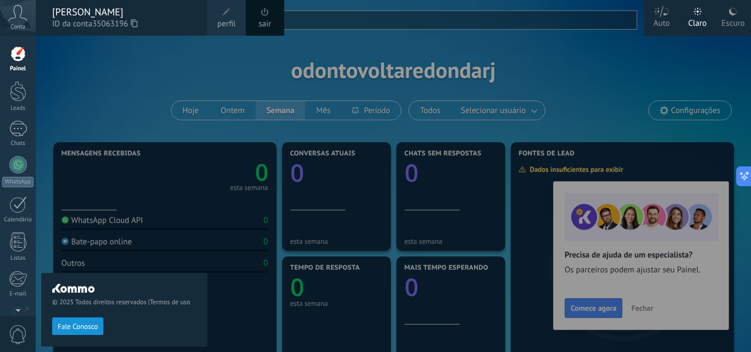
click at [90, 15] on div "[PERSON_NAME]" at bounding box center [124, 12] width 144 height 12
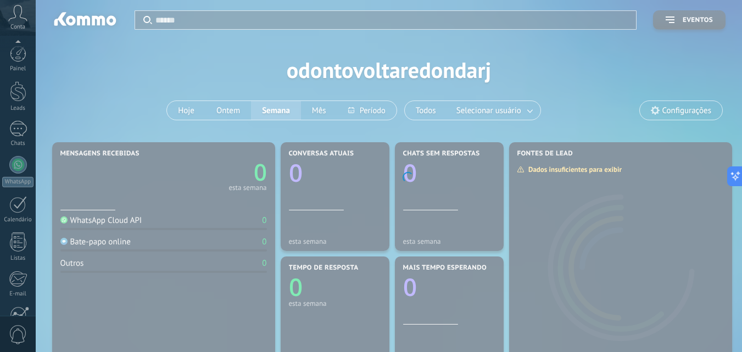
scroll to position [105, 0]
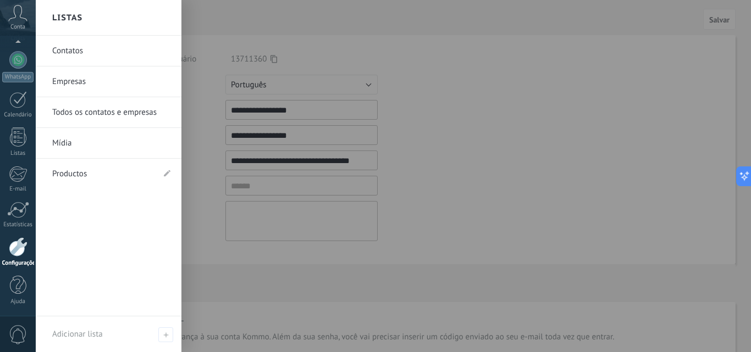
click at [89, 51] on link "Contatos" at bounding box center [111, 51] width 118 height 31
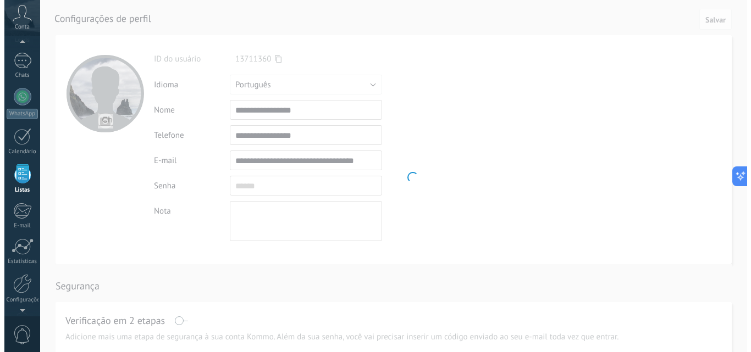
scroll to position [68, 0]
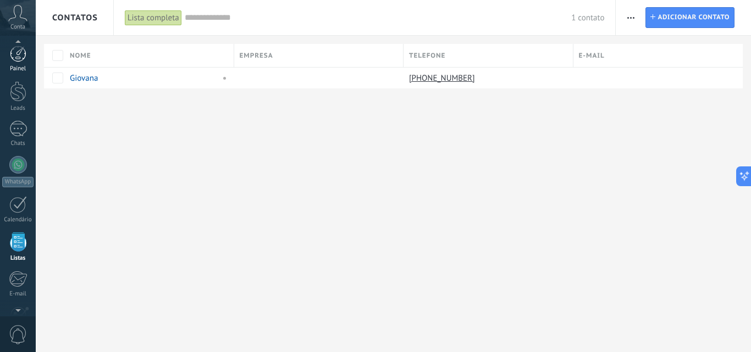
click at [20, 58] on div at bounding box center [18, 54] width 16 height 16
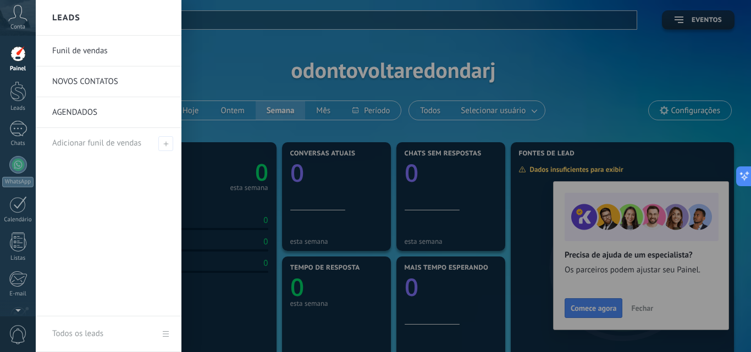
click at [85, 43] on link "Funil de vendas" at bounding box center [111, 51] width 118 height 31
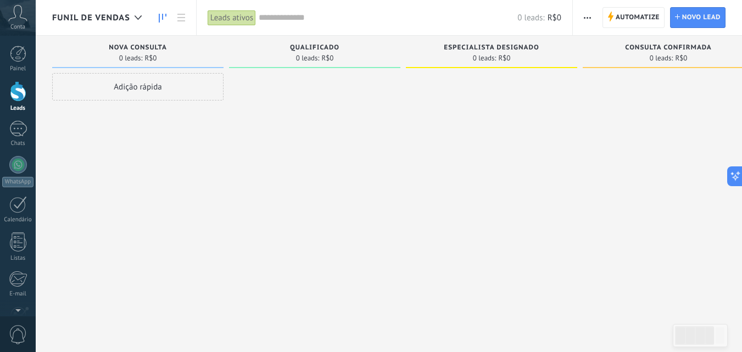
click at [125, 16] on span "Funil de vendas" at bounding box center [91, 18] width 78 height 10
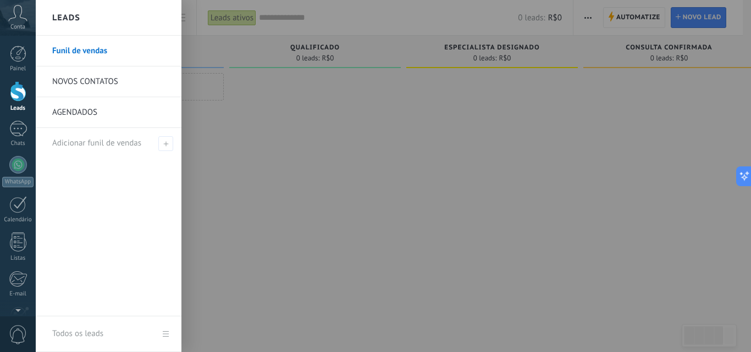
click at [96, 84] on link "NOVOS CONTATOS" at bounding box center [111, 81] width 118 height 31
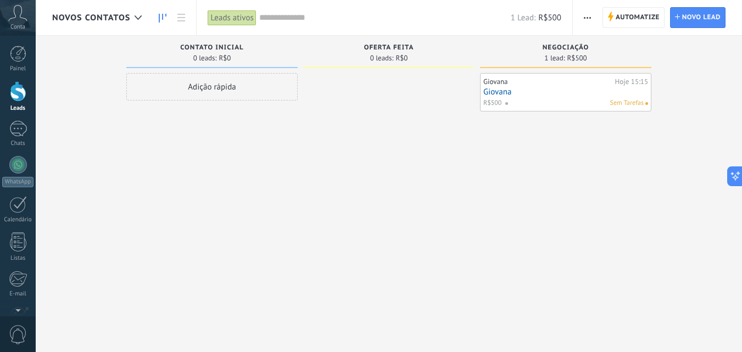
click at [104, 15] on span "NOVOS CONTATOS" at bounding box center [91, 18] width 78 height 10
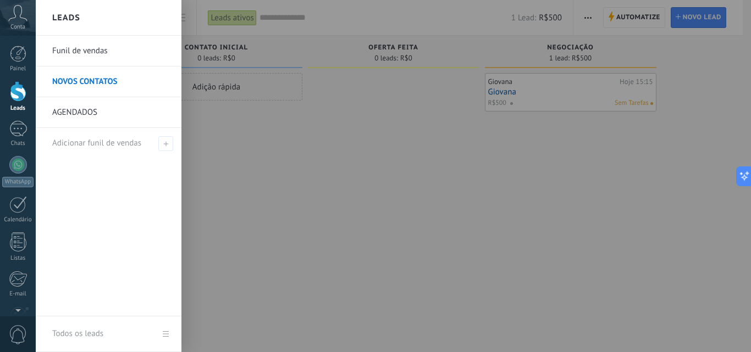
click at [84, 120] on link "AGENDADOS" at bounding box center [111, 112] width 118 height 31
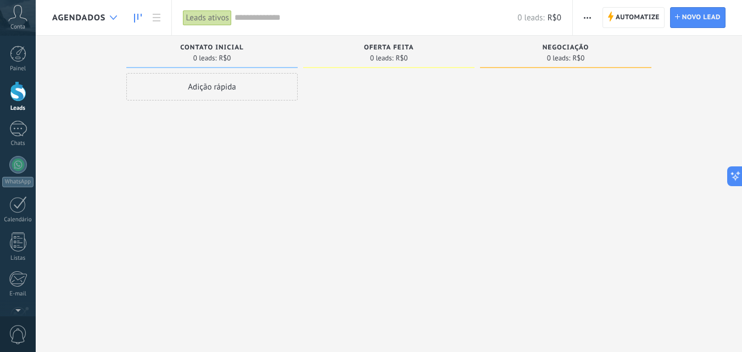
click at [105, 9] on div at bounding box center [113, 17] width 18 height 21
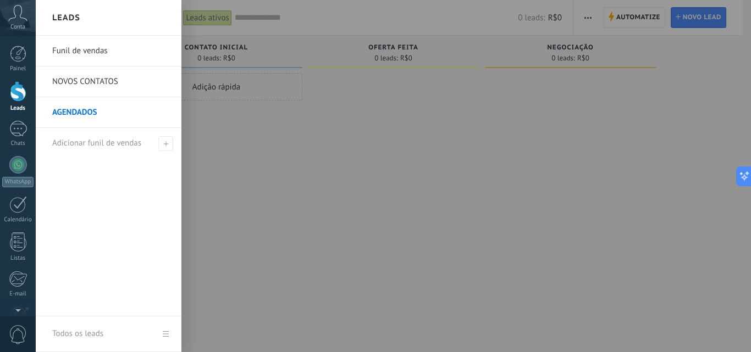
click at [108, 87] on link "NOVOS CONTATOS" at bounding box center [111, 81] width 118 height 31
click at [106, 21] on div "Leads" at bounding box center [109, 18] width 146 height 36
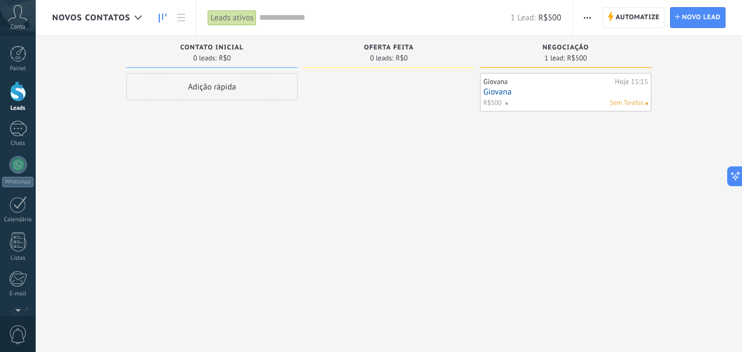
click at [107, 18] on span "NOVOS CONTATOS" at bounding box center [91, 18] width 78 height 10
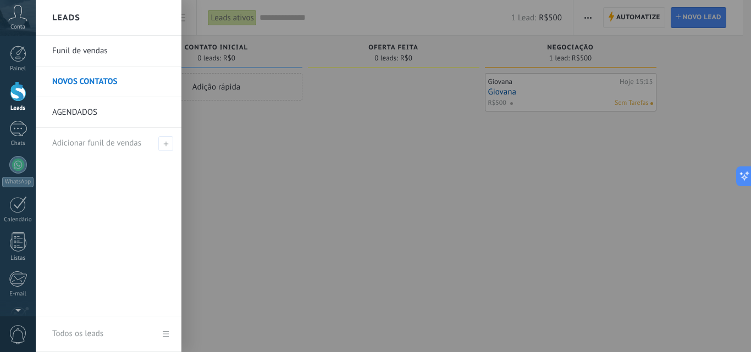
click at [87, 51] on link "Funil de vendas" at bounding box center [111, 51] width 118 height 31
